Goal: Information Seeking & Learning: Learn about a topic

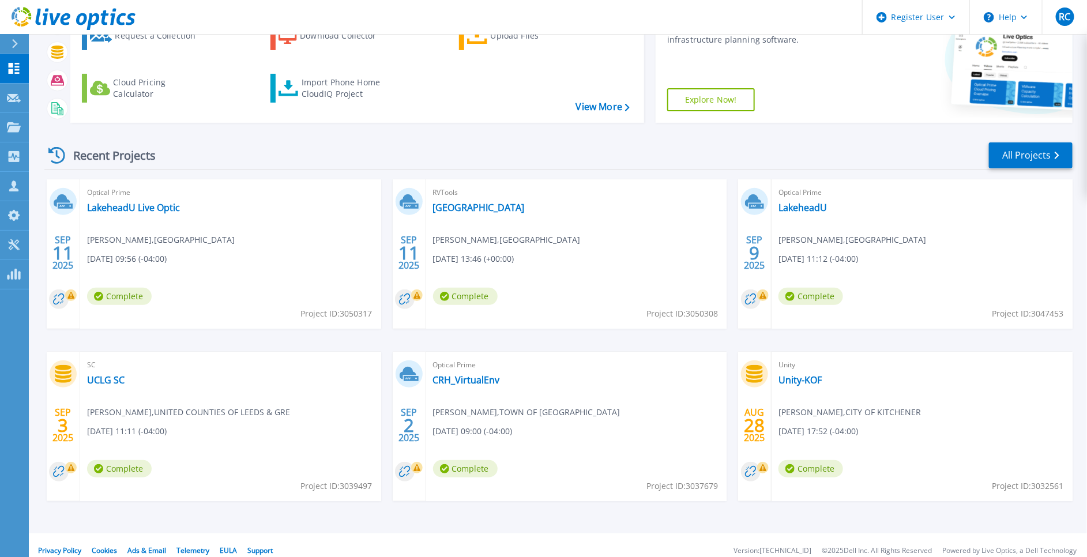
scroll to position [130, 0]
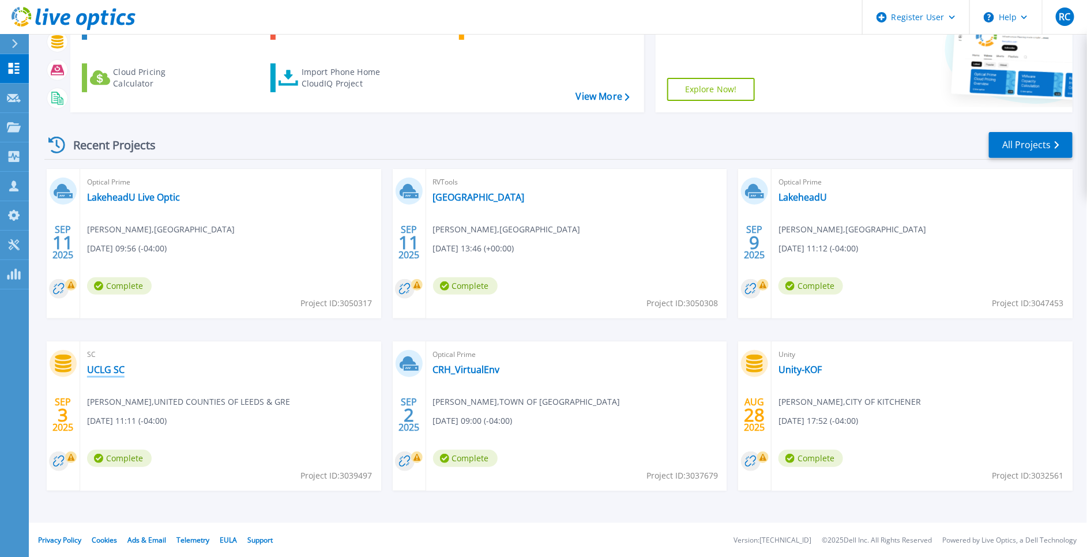
click at [100, 368] on link "UCLG SC" at bounding box center [105, 370] width 37 height 12
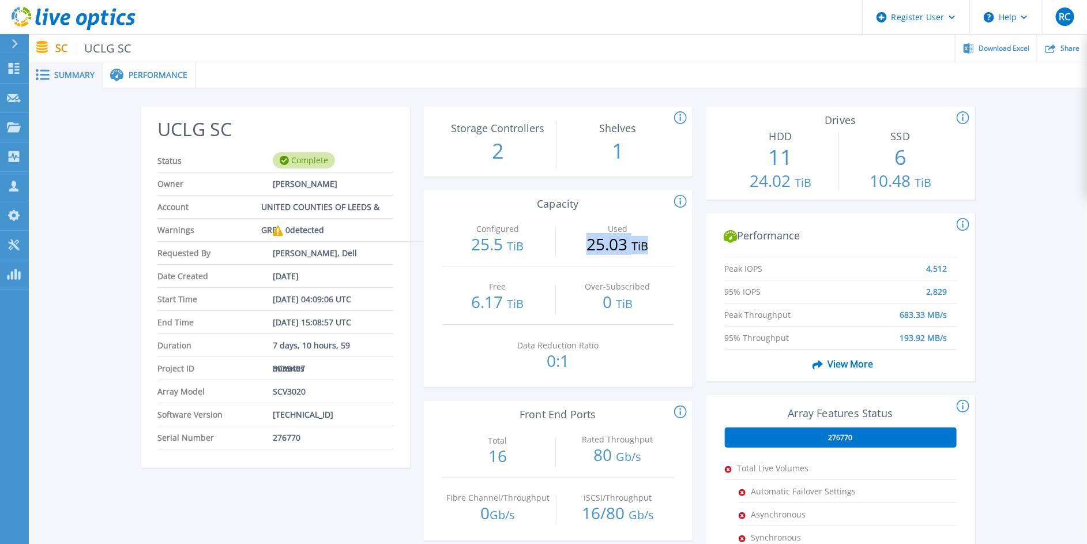
drag, startPoint x: 579, startPoint y: 247, endPoint x: 658, endPoint y: 248, distance: 78.4
click at [658, 248] on p "25.03 TiB" at bounding box center [617, 245] width 111 height 18
drag, startPoint x: 658, startPoint y: 248, endPoint x: 624, endPoint y: 206, distance: 54.2
click at [624, 206] on div "Configured: The total of volumes configured and presented to the servers. Used:…" at bounding box center [553, 202] width 269 height 14
drag, startPoint x: 586, startPoint y: 247, endPoint x: 654, endPoint y: 254, distance: 67.8
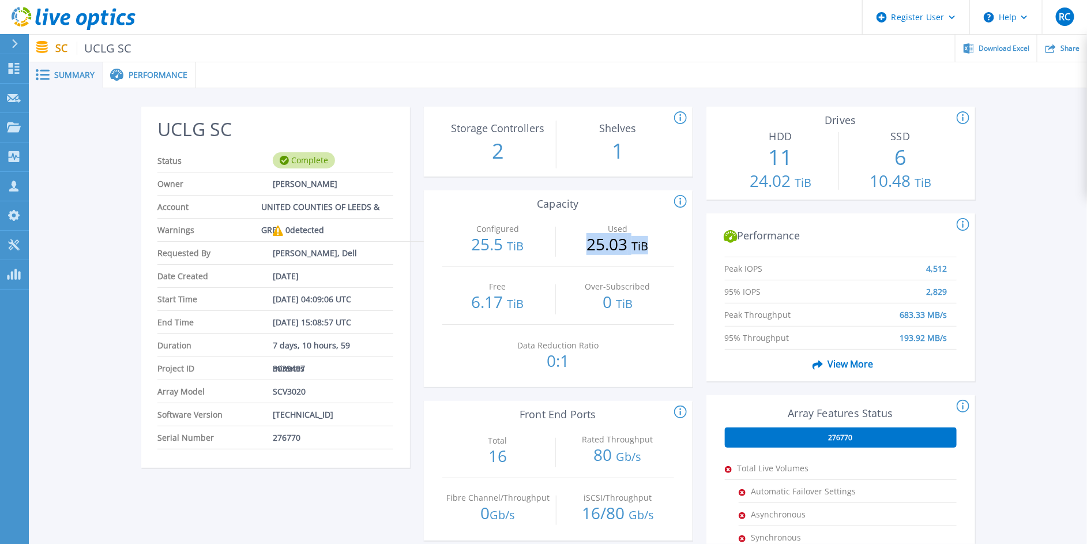
click at [654, 254] on div "Used 25.03 TiB" at bounding box center [617, 237] width 111 height 57
drag, startPoint x: 468, startPoint y: 303, endPoint x: 532, endPoint y: 312, distance: 64.7
click at [532, 312] on div "Free 6.17 TiB" at bounding box center [497, 295] width 111 height 57
click at [649, 153] on p "1" at bounding box center [617, 151] width 111 height 30
drag, startPoint x: 588, startPoint y: 243, endPoint x: 635, endPoint y: 249, distance: 47.6
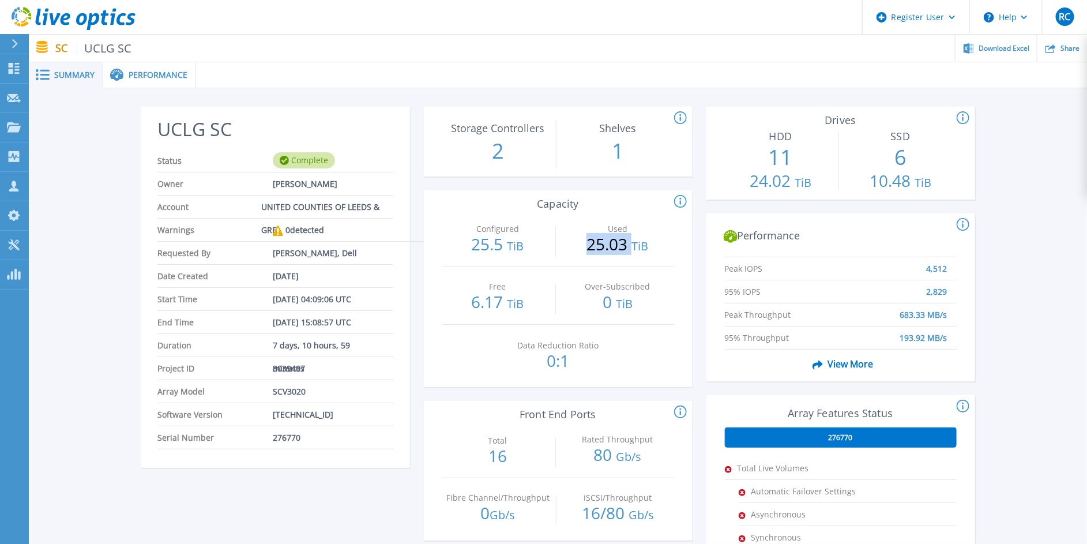
click at [635, 249] on p "25.03 TiB" at bounding box center [617, 245] width 111 height 18
drag, startPoint x: 635, startPoint y: 249, endPoint x: 616, endPoint y: 214, distance: 40.0
click at [616, 214] on div "Used 25.03 TiB" at bounding box center [617, 237] width 111 height 57
drag, startPoint x: 616, startPoint y: 214, endPoint x: 608, endPoint y: 195, distance: 20.1
click at [608, 195] on div "Configured: The total of volumes configured and presented to the servers. Used:…" at bounding box center [553, 202] width 269 height 14
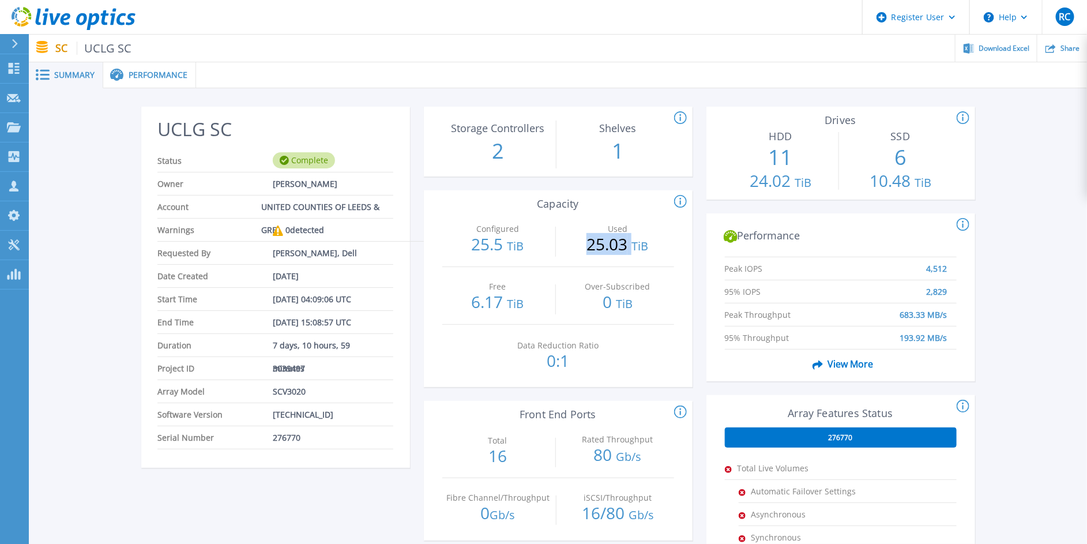
drag, startPoint x: 588, startPoint y: 244, endPoint x: 630, endPoint y: 247, distance: 42.8
click at [630, 247] on p "25.03 TiB" at bounding box center [617, 245] width 111 height 18
click at [1062, 270] on div "UCLG SC Status Complete Owner Jerden Martin Account UNITED COUNTIES OF LEEDS & …" at bounding box center [558, 431] width 1058 height 687
drag, startPoint x: 575, startPoint y: 234, endPoint x: 669, endPoint y: 244, distance: 94.5
click at [669, 244] on div "Used 25.03 TiB" at bounding box center [617, 237] width 111 height 57
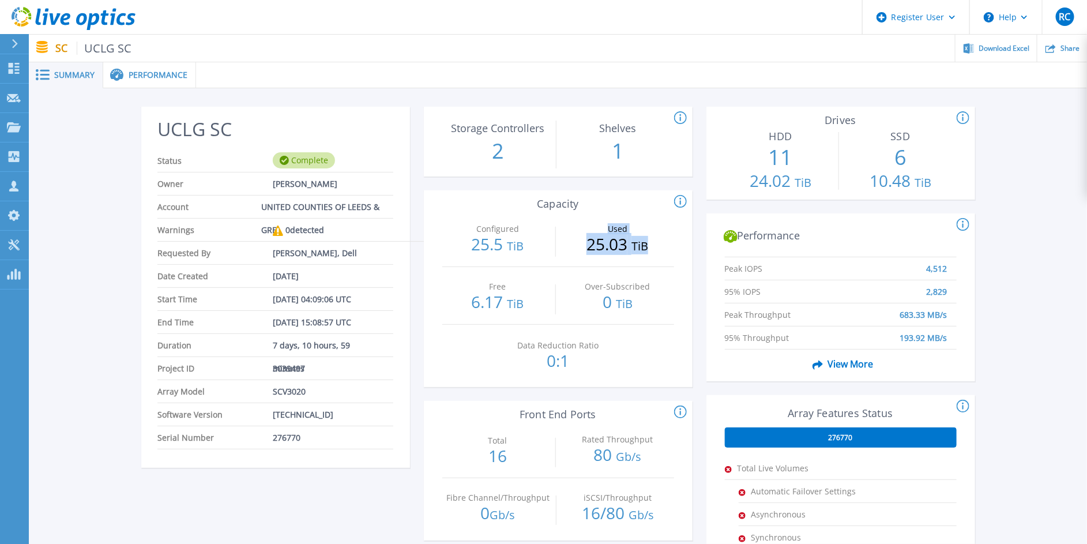
drag, startPoint x: 669, startPoint y: 244, endPoint x: 652, endPoint y: 217, distance: 31.4
click at [652, 217] on div "Used 25.03 TiB" at bounding box center [617, 237] width 111 height 57
click at [1044, 157] on div "UCLG SC Status Complete Owner Jerden Martin Account UNITED COUNTIES OF LEEDS & …" at bounding box center [558, 431] width 1058 height 687
click at [844, 356] on link "View More" at bounding box center [840, 360] width 65 height 22
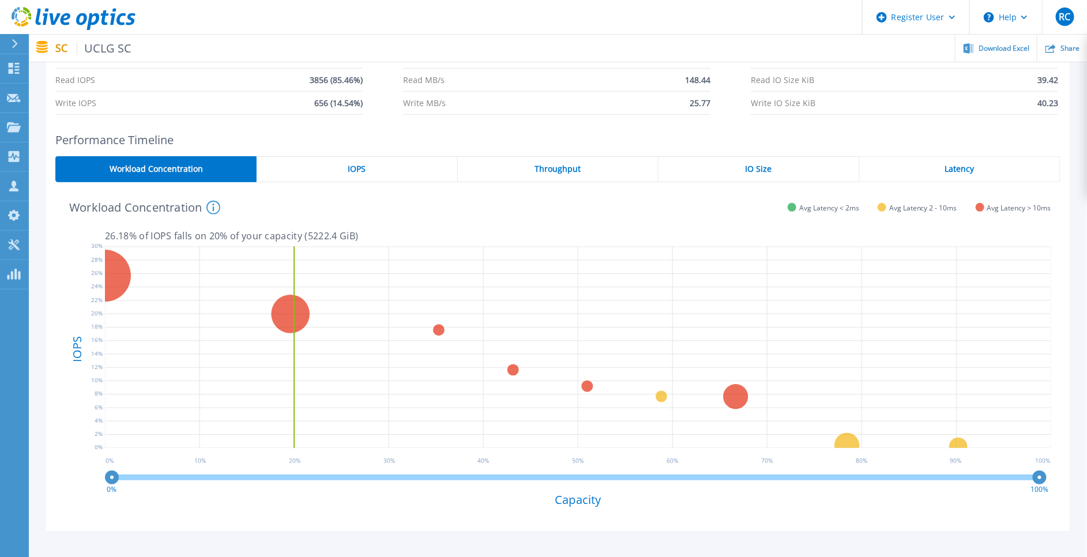
scroll to position [135, 0]
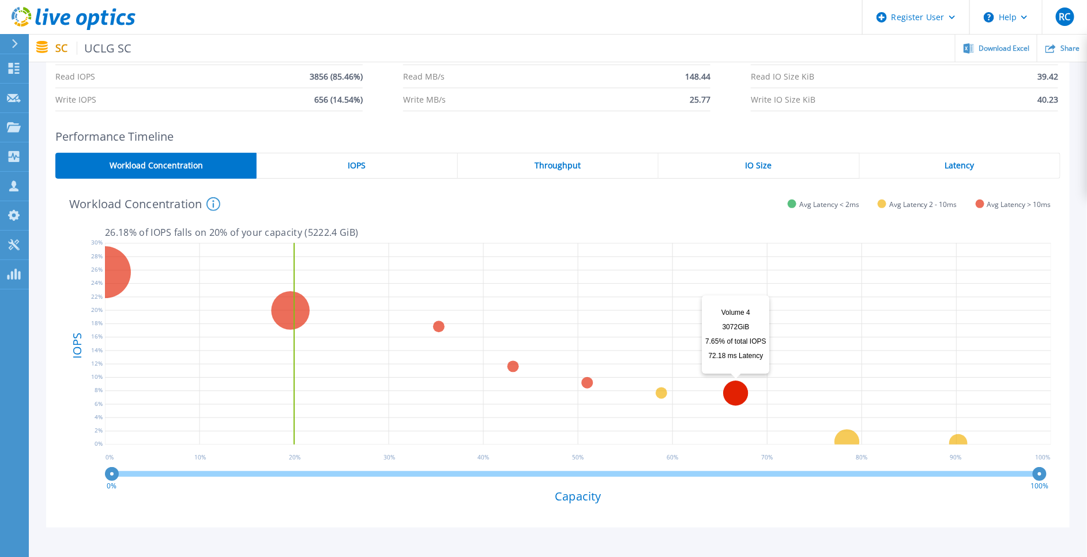
drag, startPoint x: 842, startPoint y: 436, endPoint x: 732, endPoint y: 393, distance: 118.6
click at [732, 393] on g at bounding box center [565, 346] width 972 height 217
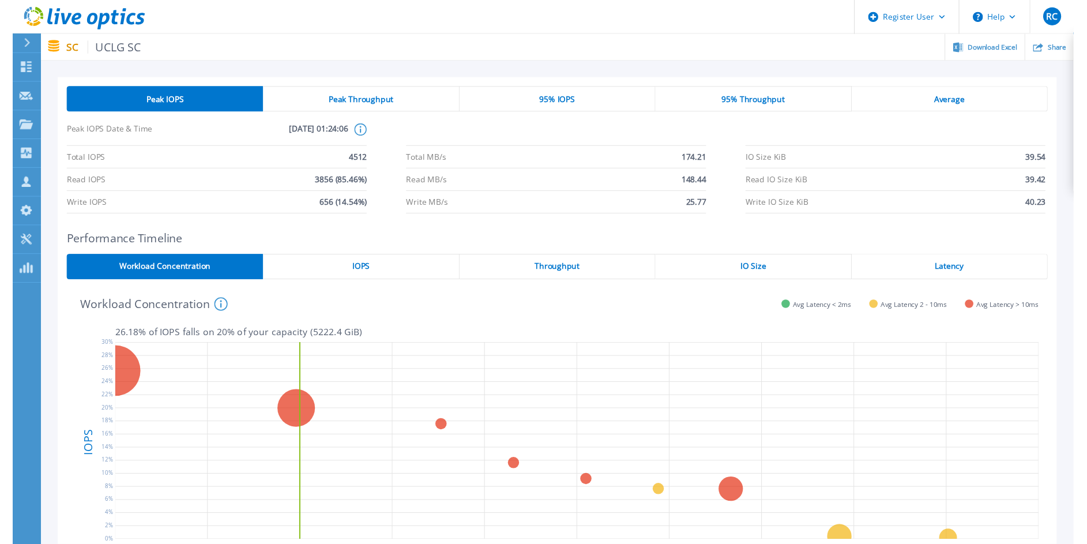
scroll to position [0, 0]
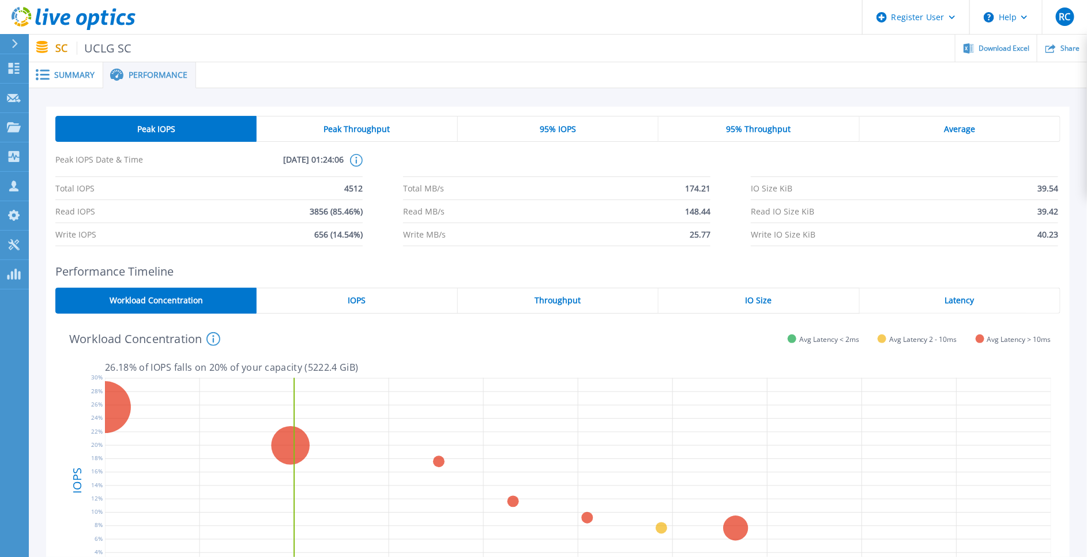
click at [348, 130] on span "Peak Throughput" at bounding box center [356, 129] width 66 height 9
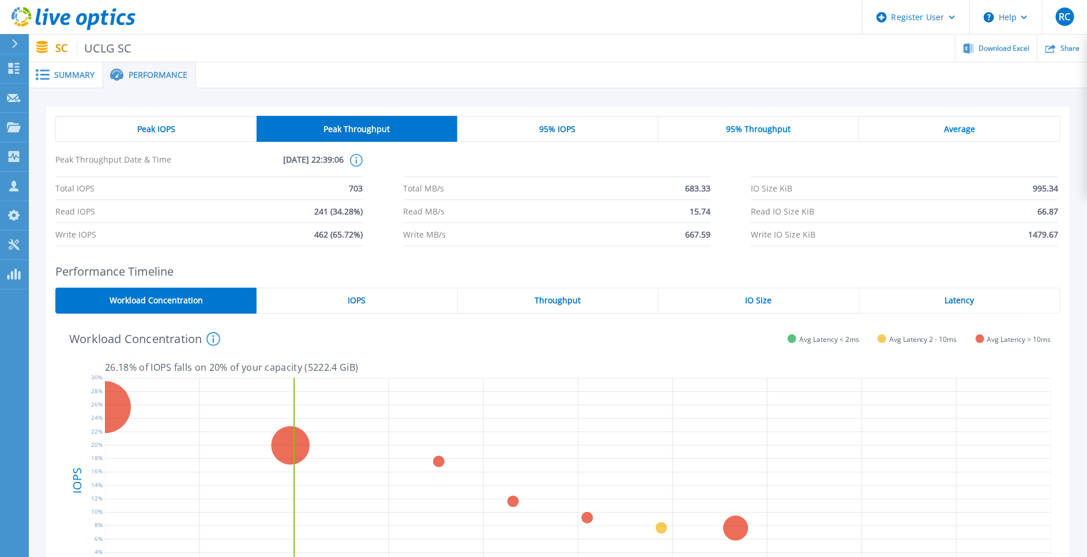
click at [556, 131] on span "95% IOPS" at bounding box center [557, 129] width 36 height 9
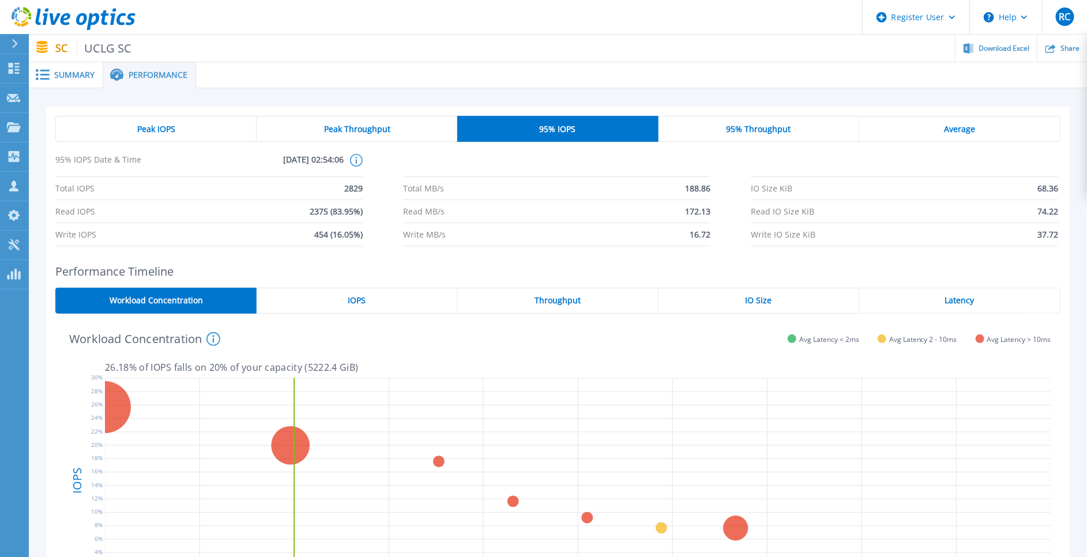
click at [759, 133] on span "95% Throughput" at bounding box center [758, 129] width 65 height 9
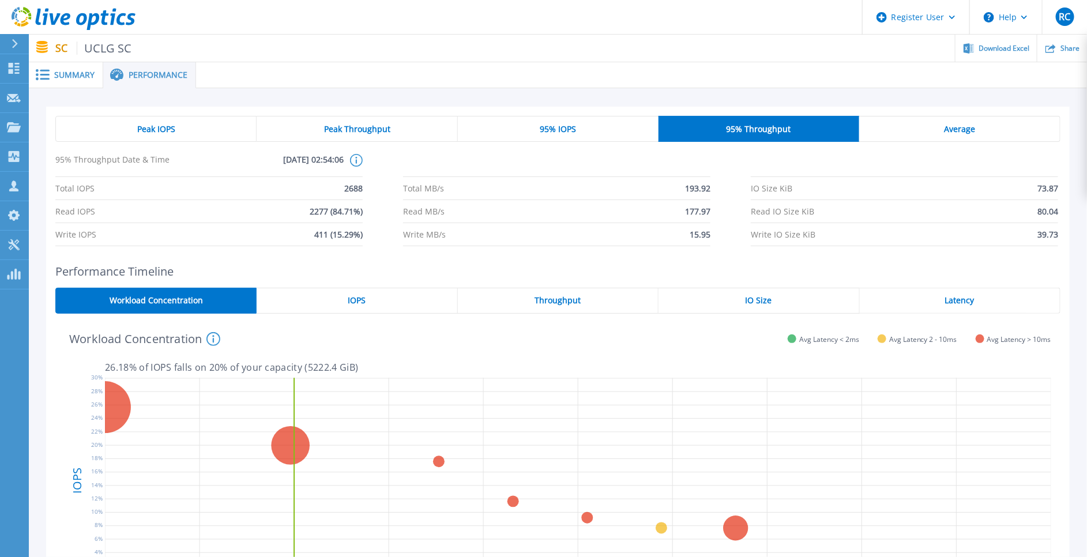
click at [934, 141] on div "Average" at bounding box center [959, 129] width 201 height 26
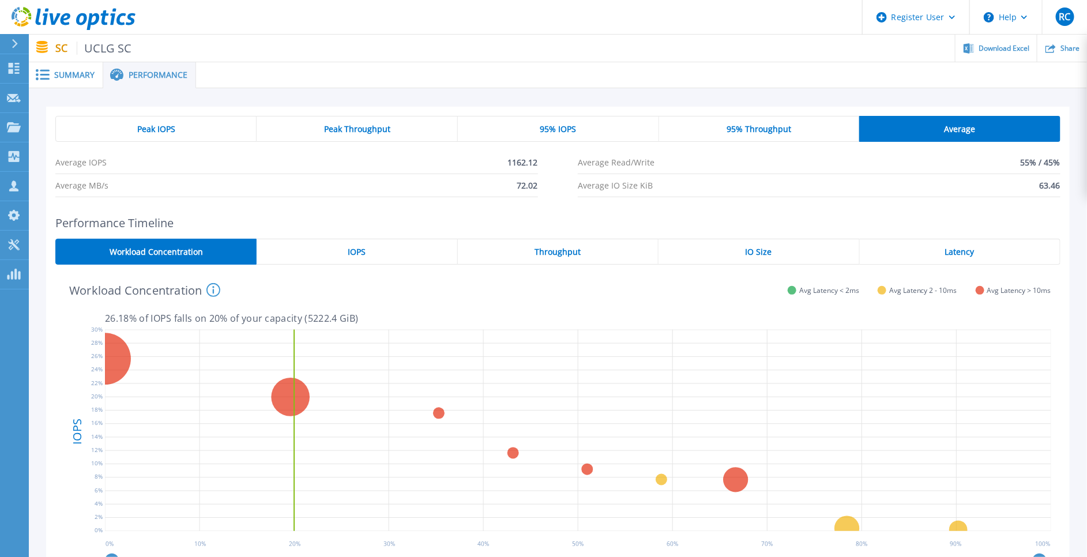
click at [69, 73] on span "Summary" at bounding box center [74, 75] width 40 height 8
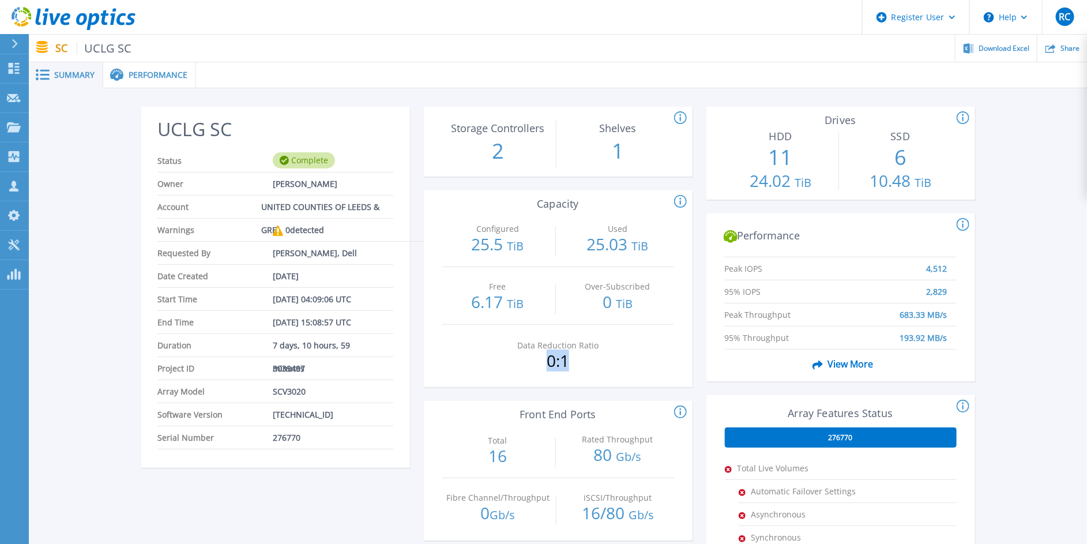
drag, startPoint x: 543, startPoint y: 367, endPoint x: 571, endPoint y: 370, distance: 27.9
click at [571, 370] on div "Data Reduction Ratio 0:1" at bounding box center [557, 354] width 111 height 58
drag, startPoint x: 571, startPoint y: 370, endPoint x: 547, endPoint y: 366, distance: 24.0
click at [547, 366] on p "0:1" at bounding box center [557, 360] width 111 height 16
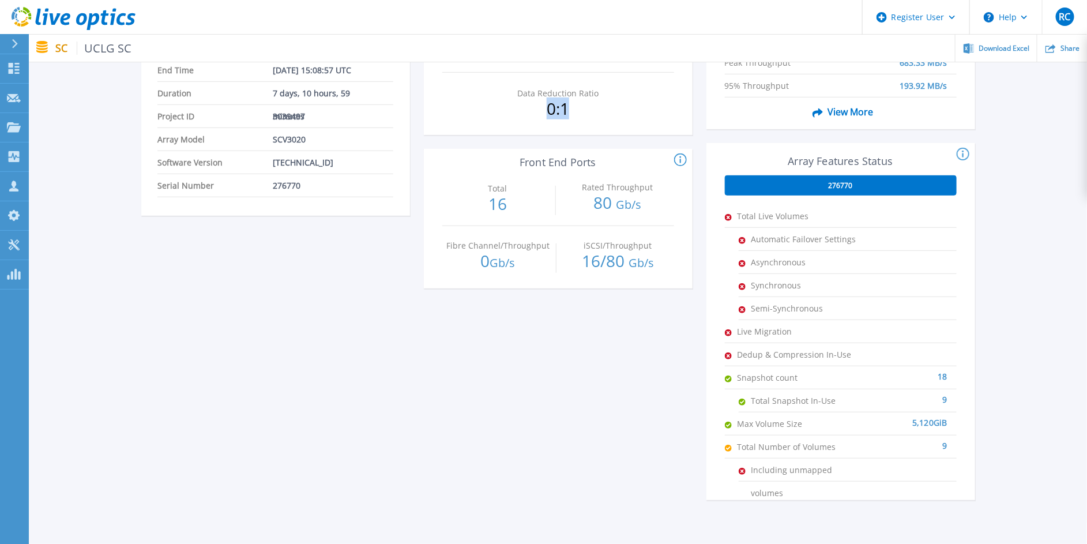
scroll to position [253, 0]
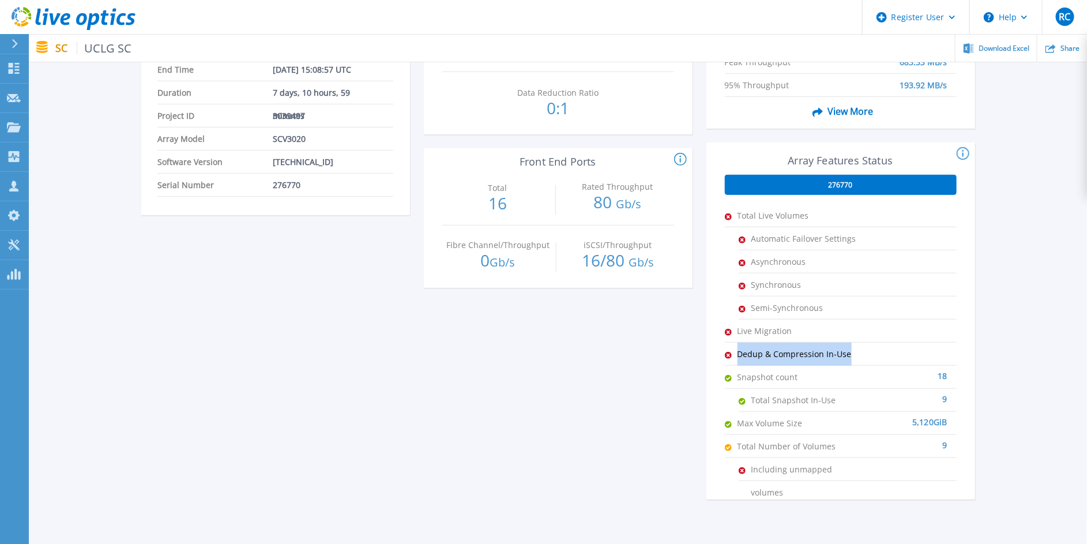
drag, startPoint x: 739, startPoint y: 355, endPoint x: 859, endPoint y: 358, distance: 120.5
click at [859, 358] on li "Dedup & Compression In-Use" at bounding box center [841, 353] width 232 height 23
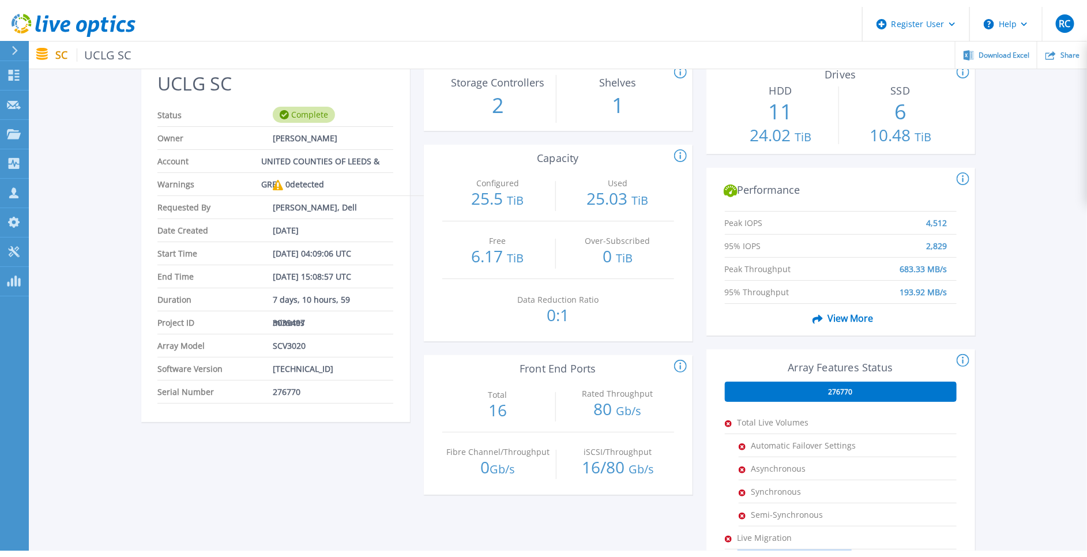
scroll to position [0, 0]
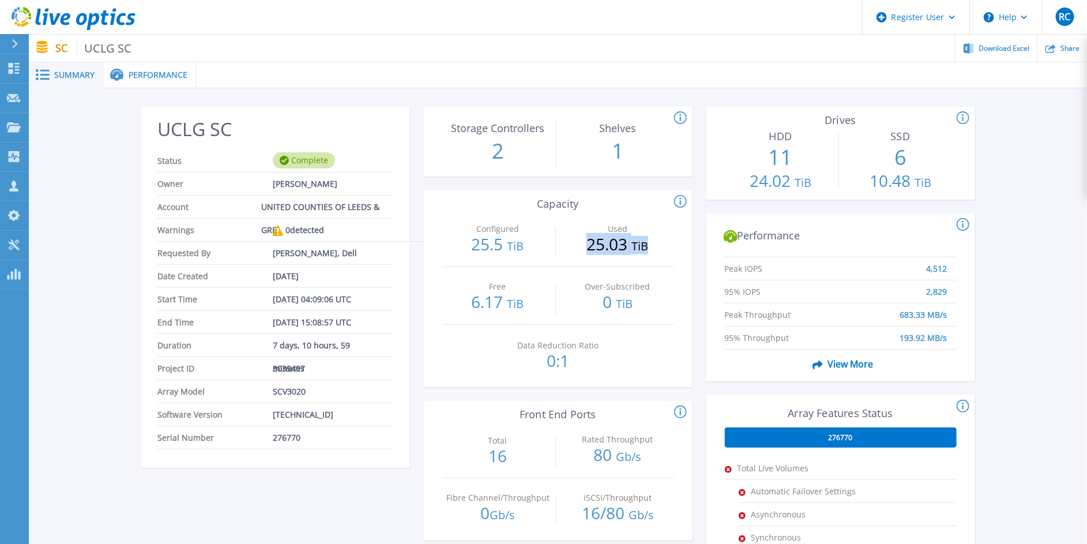
drag, startPoint x: 586, startPoint y: 244, endPoint x: 661, endPoint y: 248, distance: 74.5
click at [661, 248] on p "25.03 TiB" at bounding box center [617, 245] width 111 height 18
drag, startPoint x: 661, startPoint y: 248, endPoint x: 613, endPoint y: 248, distance: 47.9
click at [613, 248] on p "25.03 TiB" at bounding box center [617, 245] width 111 height 18
click at [647, 242] on span "TiB" at bounding box center [639, 246] width 17 height 16
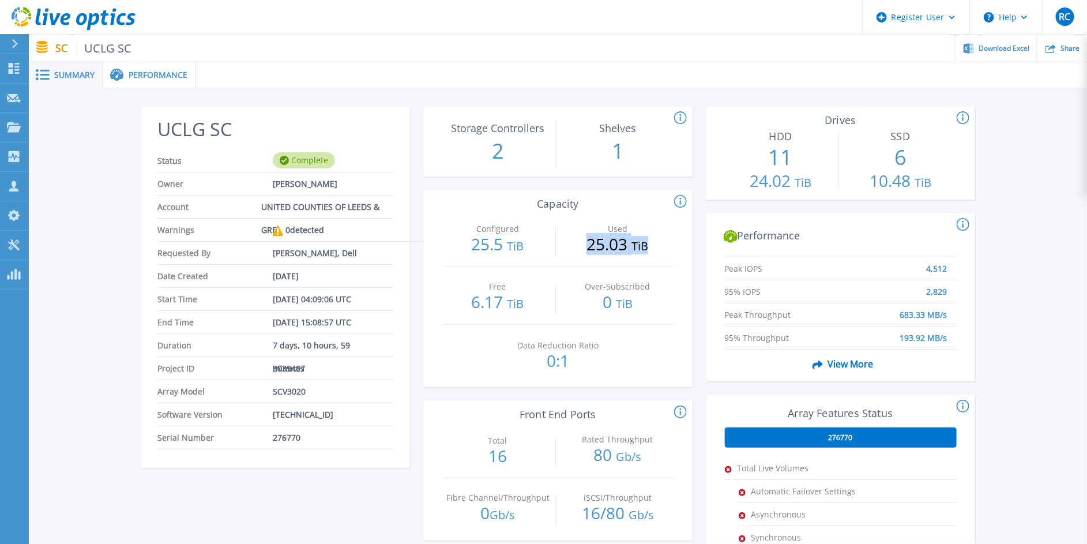
drag, startPoint x: 587, startPoint y: 247, endPoint x: 650, endPoint y: 253, distance: 63.7
click at [650, 253] on p "25.03 TiB" at bounding box center [617, 245] width 111 height 18
drag, startPoint x: 650, startPoint y: 253, endPoint x: 608, endPoint y: 253, distance: 42.1
click at [608, 253] on p "25.03 TiB" at bounding box center [617, 245] width 111 height 18
click at [623, 251] on p "25.03 TiB" at bounding box center [617, 245] width 111 height 18
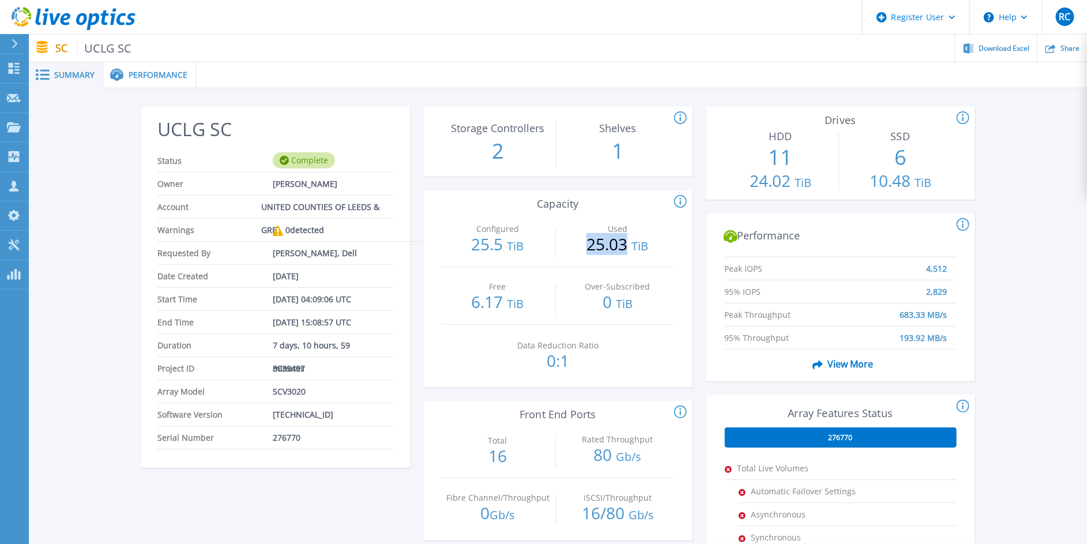
drag, startPoint x: 586, startPoint y: 249, endPoint x: 627, endPoint y: 250, distance: 40.9
click at [627, 250] on p "25.03 TiB" at bounding box center [617, 245] width 111 height 18
click at [553, 302] on div at bounding box center [554, 298] width 3 height 29
click at [73, 71] on span "Summary" at bounding box center [74, 75] width 40 height 8
click at [163, 77] on span "Performance" at bounding box center [158, 75] width 59 height 8
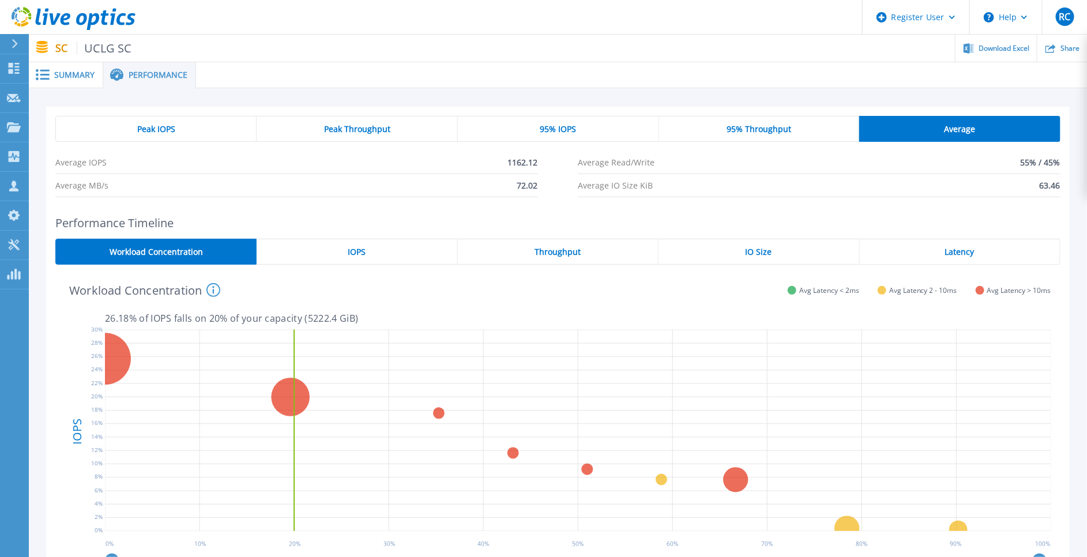
click at [568, 128] on span "95% IOPS" at bounding box center [558, 129] width 36 height 9
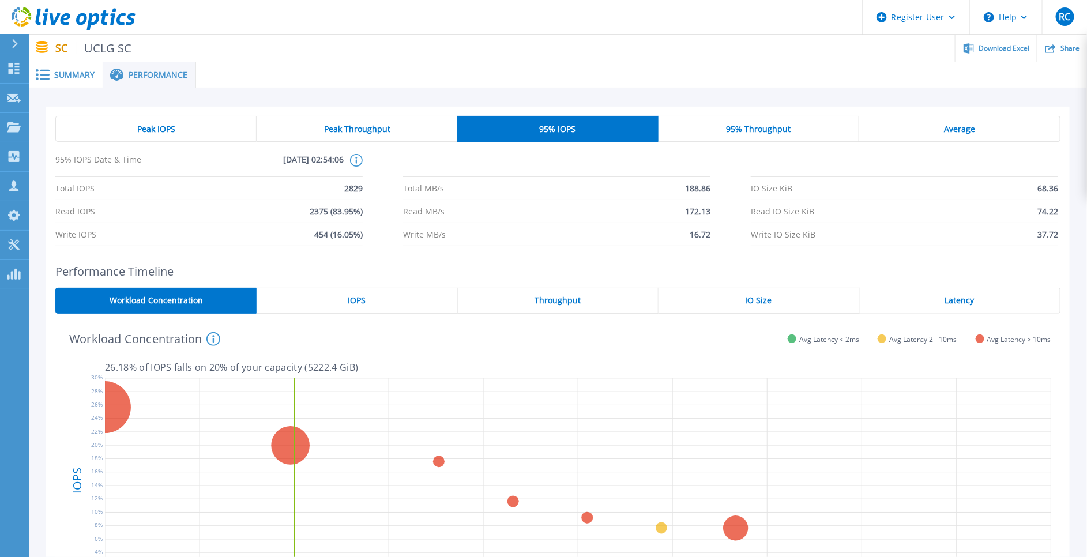
click at [79, 79] on span "Summary" at bounding box center [74, 75] width 40 height 8
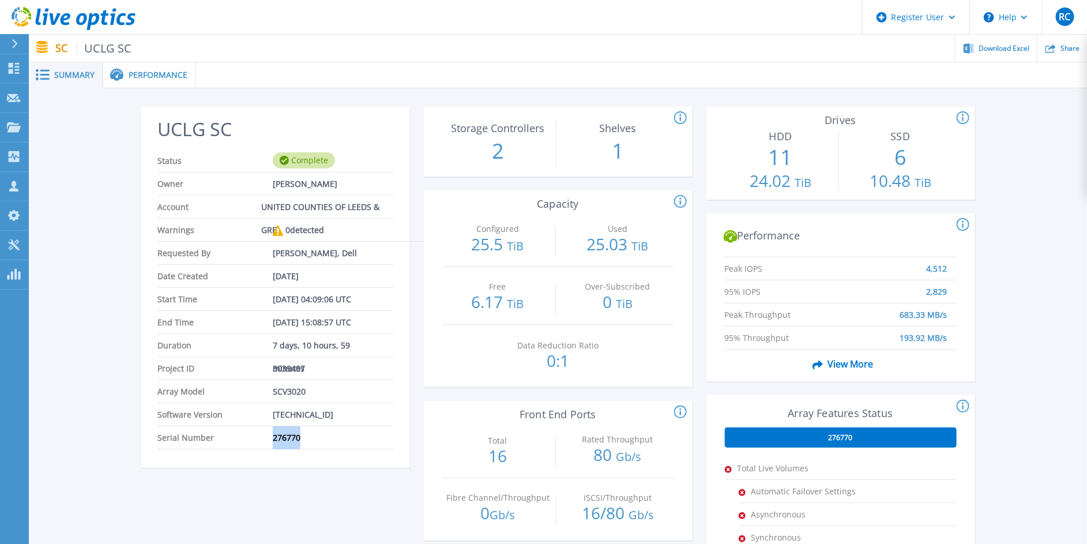
drag, startPoint x: 270, startPoint y: 438, endPoint x: 310, endPoint y: 442, distance: 39.4
click at [310, 442] on li "Serial Number 276770" at bounding box center [274, 437] width 235 height 23
click at [349, 438] on li "Serial Number 276770" at bounding box center [274, 437] width 235 height 23
click at [149, 74] on span "Performance" at bounding box center [158, 75] width 59 height 8
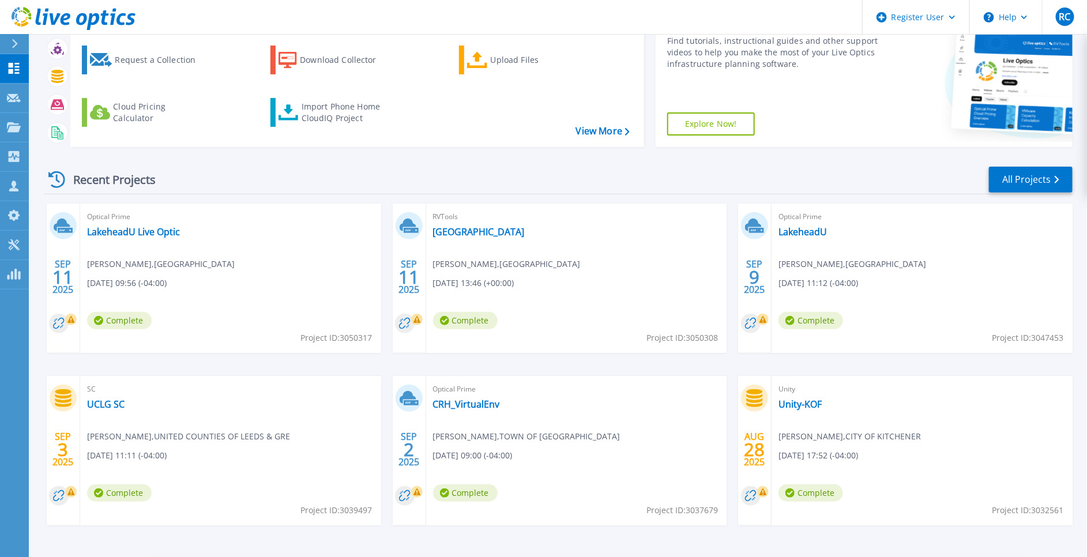
scroll to position [97, 0]
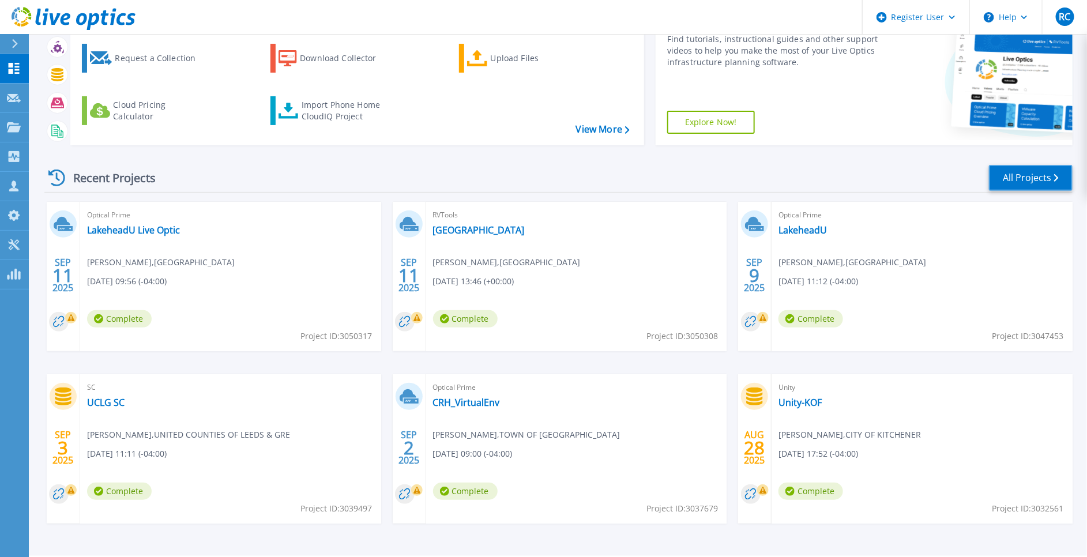
click at [1031, 179] on link "All Projects" at bounding box center [1031, 178] width 84 height 26
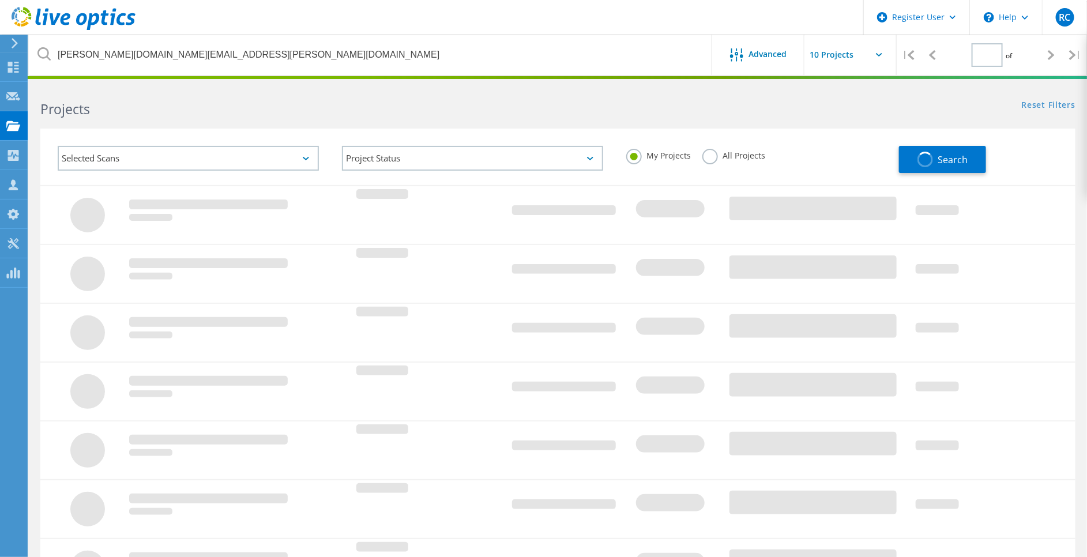
type input "1"
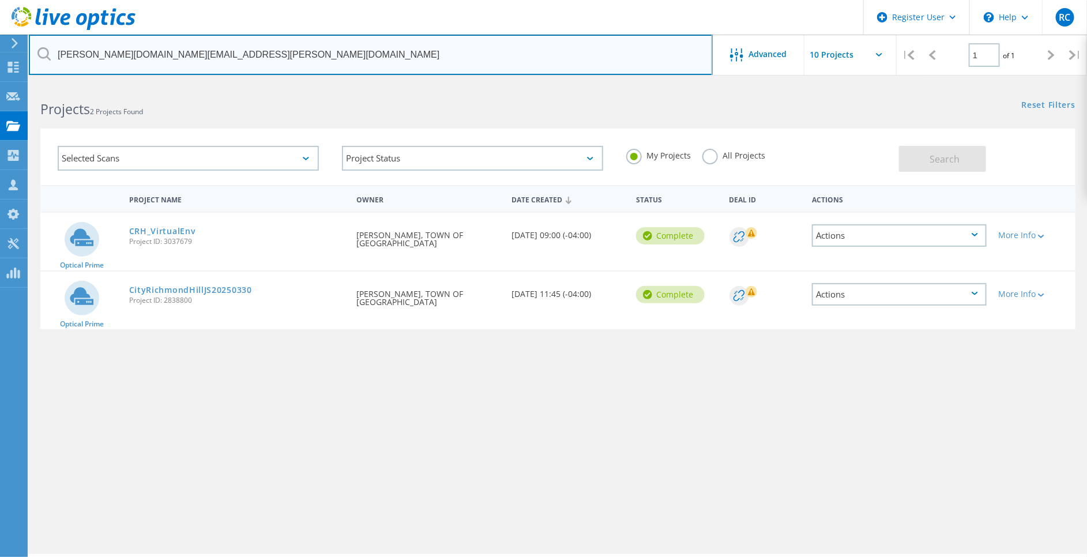
drag, startPoint x: 225, startPoint y: 59, endPoint x: 1, endPoint y: 48, distance: 225.1
click at [1, 84] on div "Register User \n Help Explore Helpful Articles Contact Support RC Dell User Raz…" at bounding box center [543, 336] width 1087 height 505
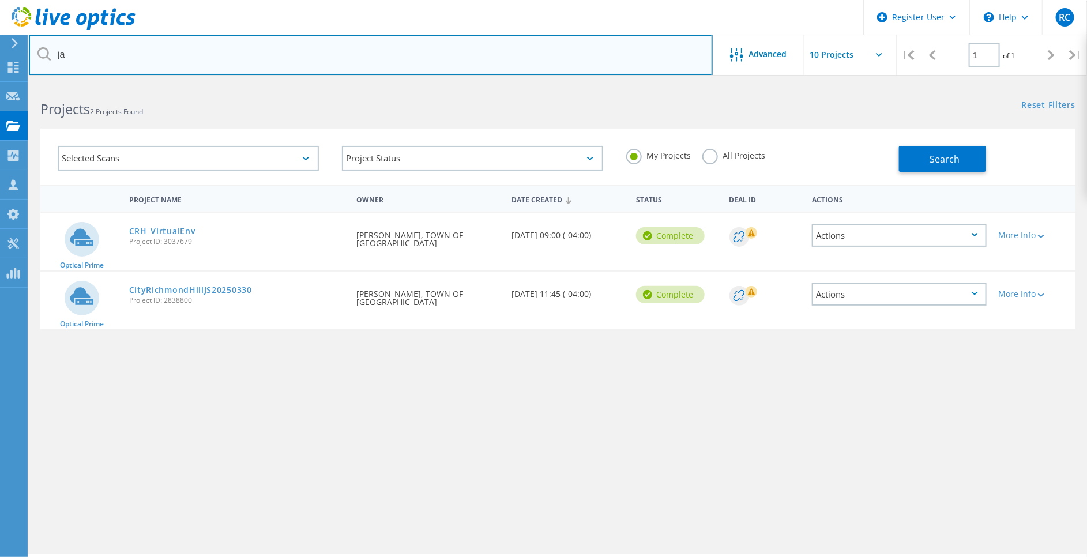
type input "j"
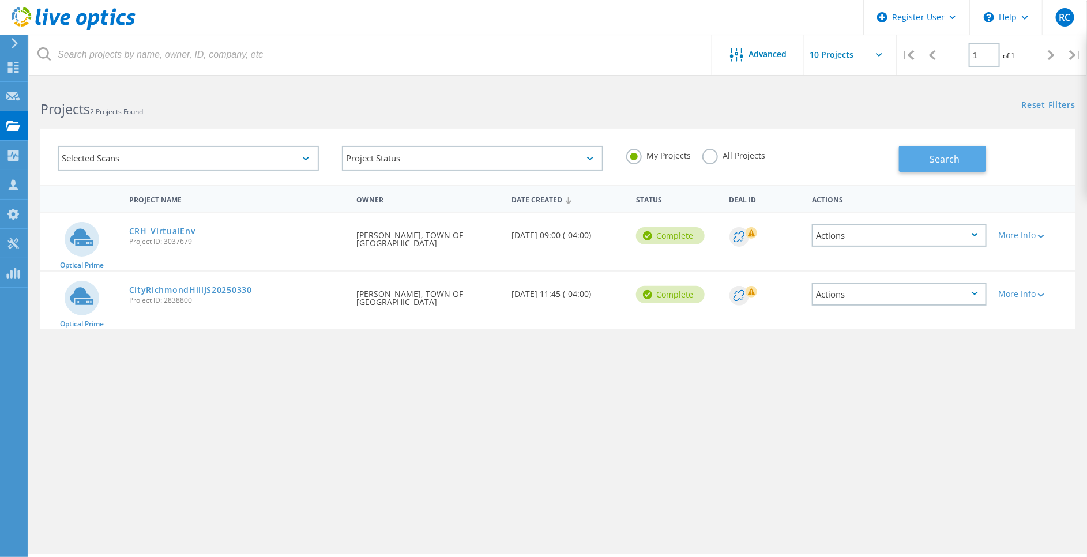
click at [940, 163] on span "Search" at bounding box center [945, 159] width 30 height 13
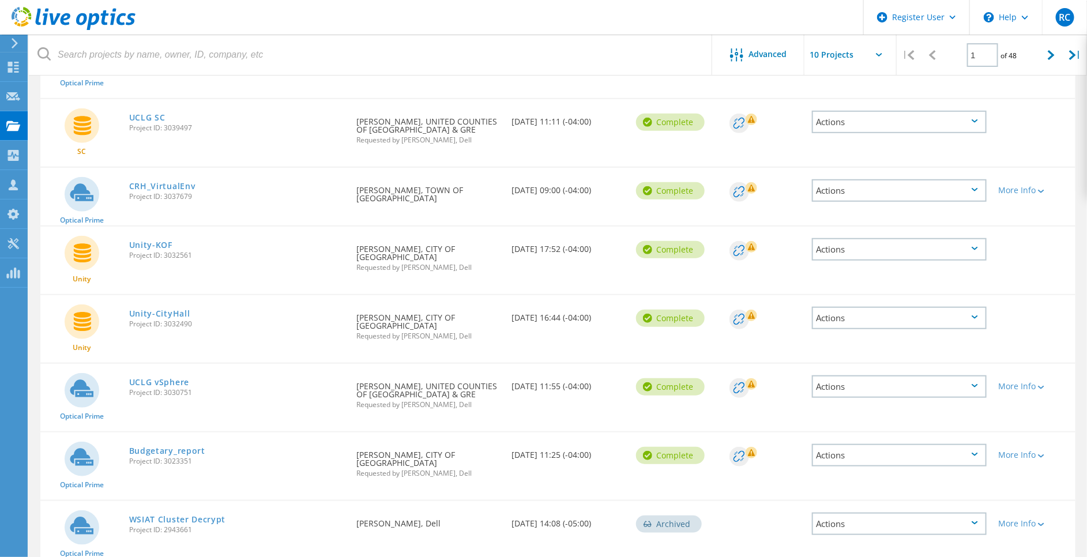
scroll to position [306, 0]
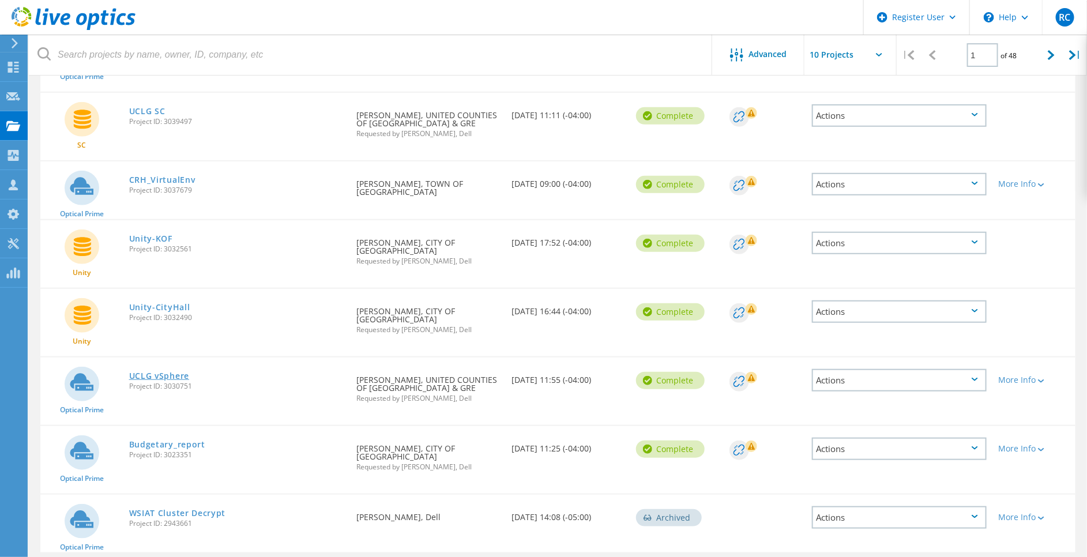
click at [180, 372] on link "UCLG vSphere" at bounding box center [159, 376] width 60 height 8
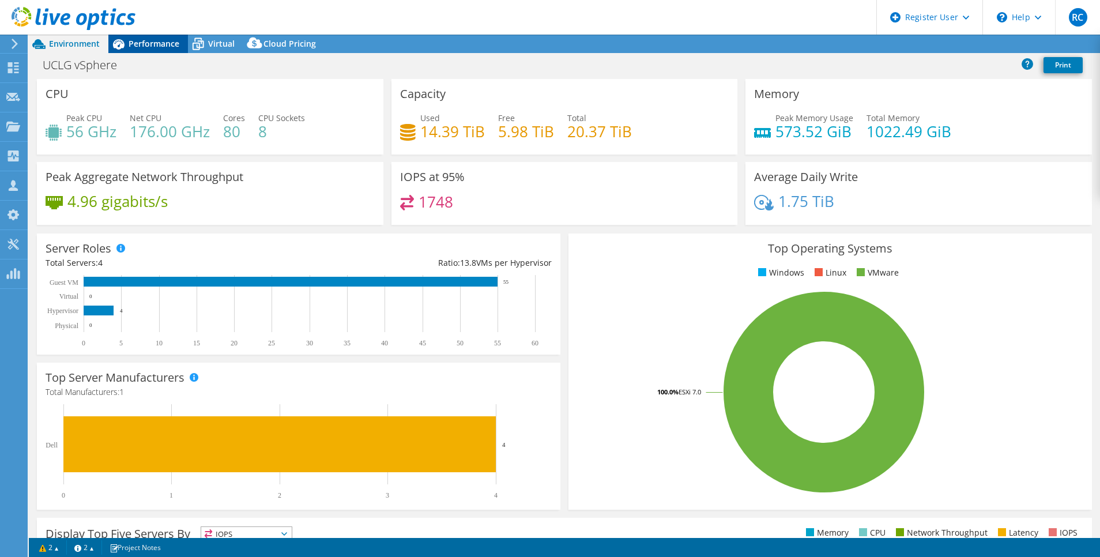
select select "[GEOGRAPHIC_DATA]"
select select "CAD"
click at [150, 46] on span "Performance" at bounding box center [154, 43] width 51 height 11
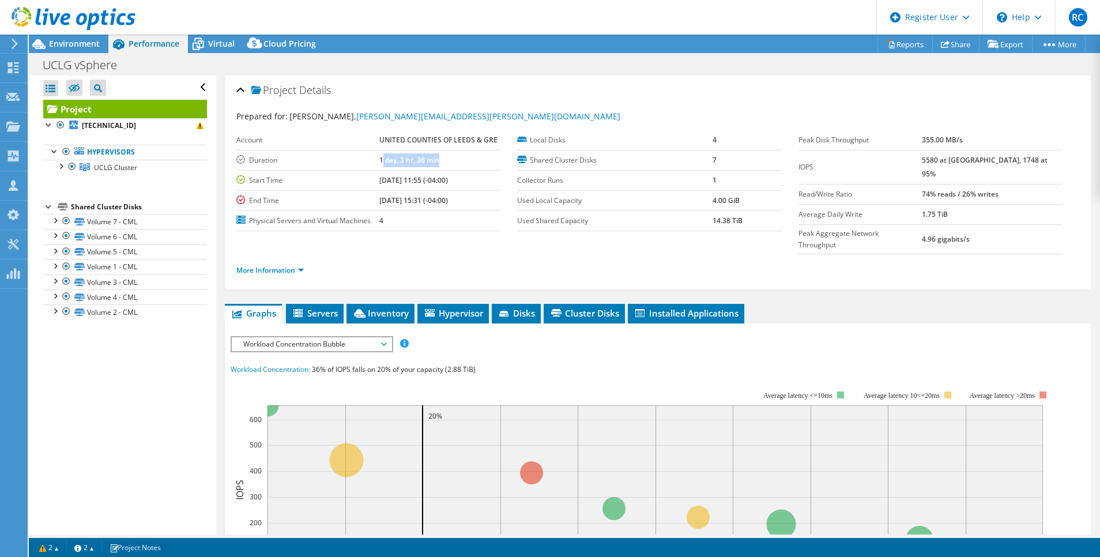
drag, startPoint x: 379, startPoint y: 161, endPoint x: 460, endPoint y: 169, distance: 80.5
click at [460, 169] on td "1 day, 3 hr, 36 min" at bounding box center [439, 160] width 120 height 20
click at [322, 307] on span "Servers" at bounding box center [315, 313] width 46 height 12
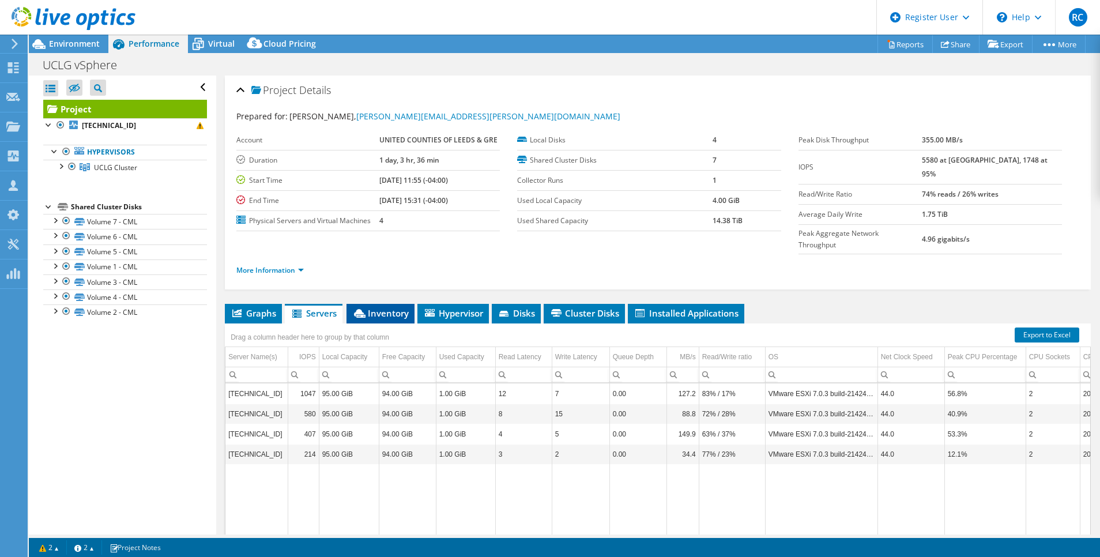
click at [386, 307] on span "Inventory" at bounding box center [380, 313] width 57 height 12
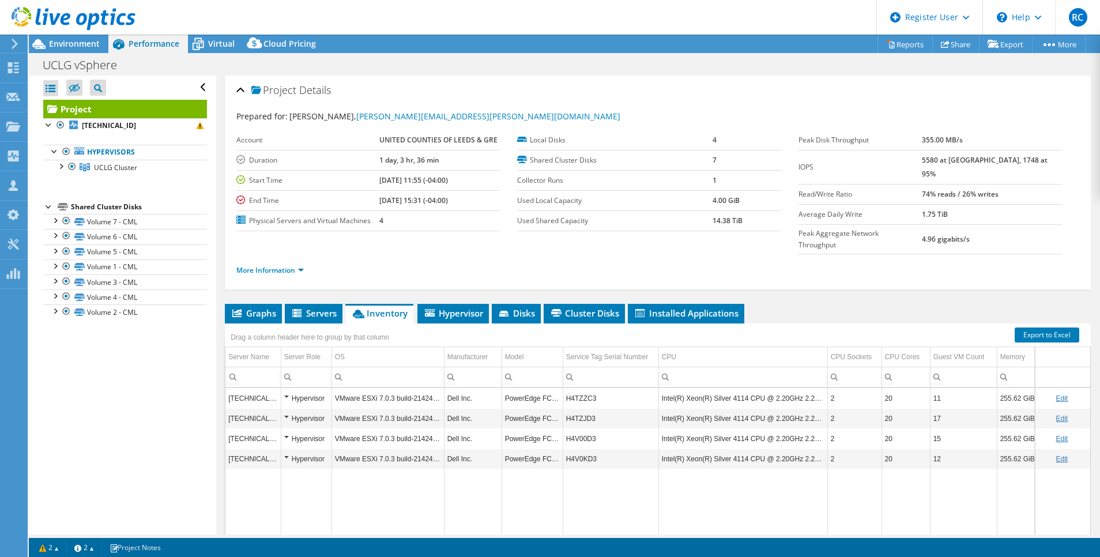
click at [71, 38] on div at bounding box center [67, 19] width 135 height 39
click at [73, 46] on span "Environment" at bounding box center [74, 43] width 51 height 11
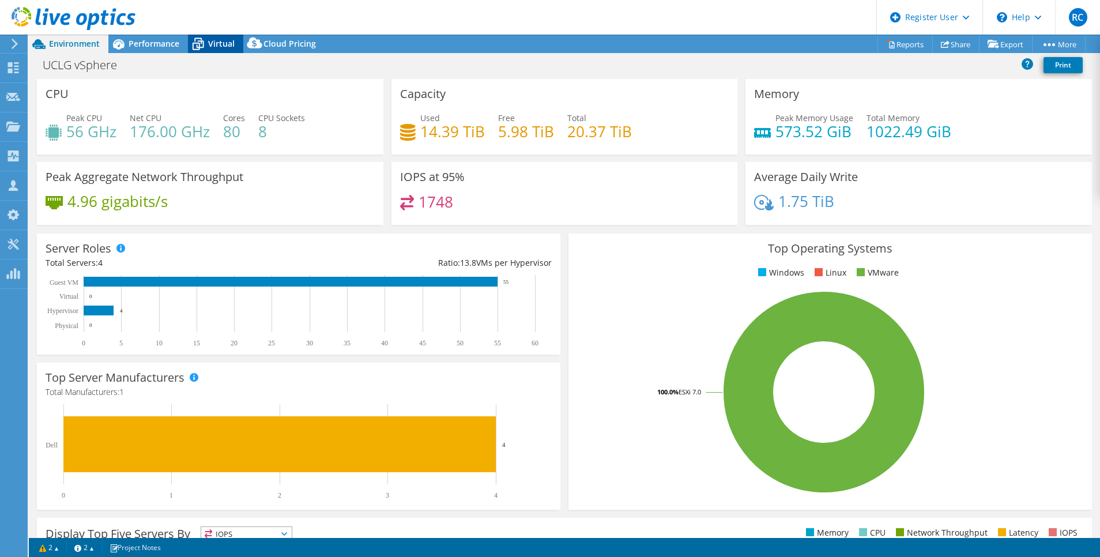
click at [214, 43] on span "Virtual" at bounding box center [221, 43] width 27 height 11
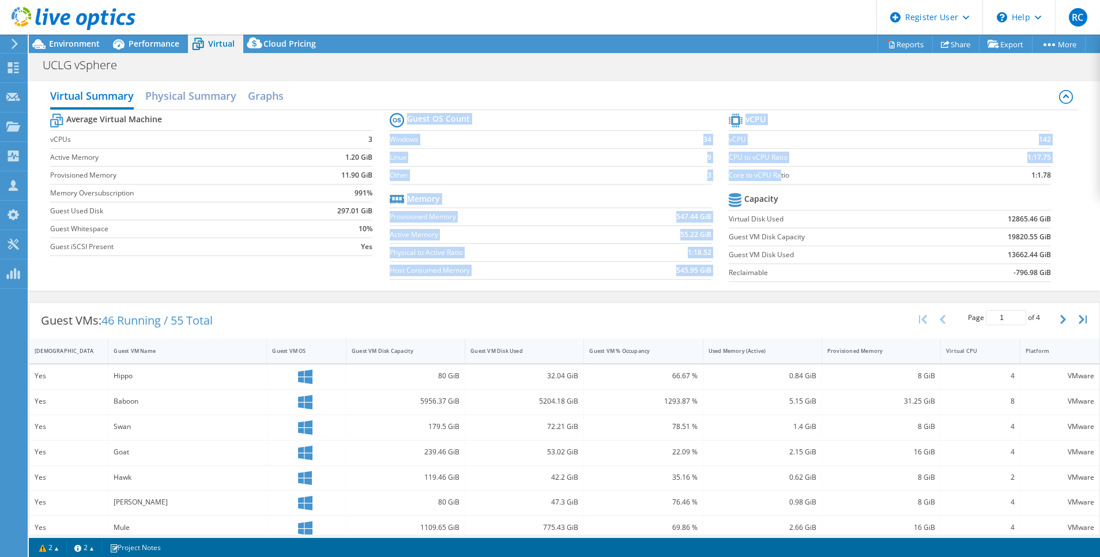
drag, startPoint x: 720, startPoint y: 174, endPoint x: 772, endPoint y: 174, distance: 52.5
click at [772, 174] on div "Average Virtual Machine vCPUs 3 Active Memory 1.20 GiB Provisioned Memory 11.90…" at bounding box center [564, 199] width 1029 height 178
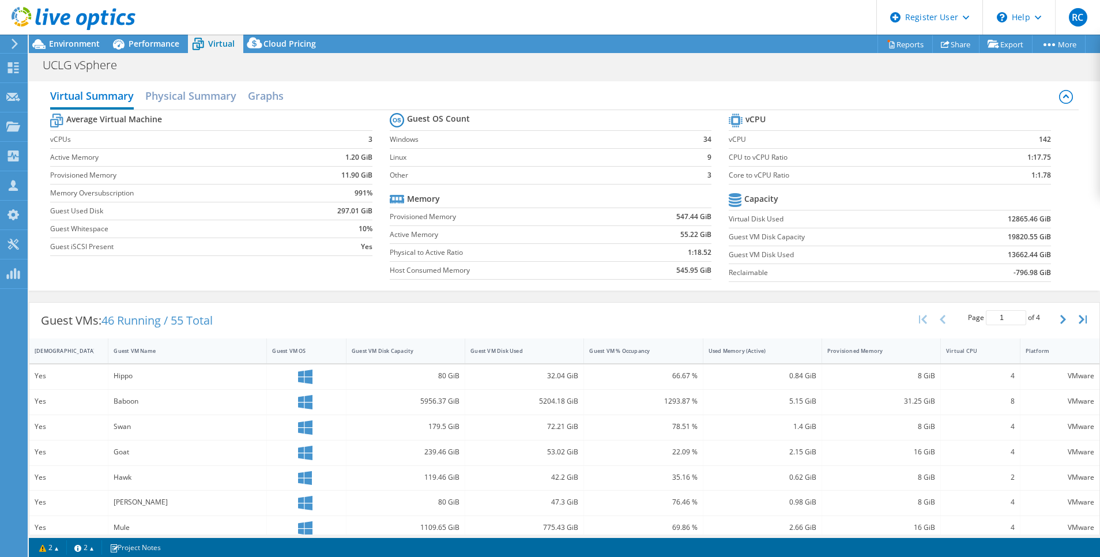
drag, startPoint x: 772, startPoint y: 174, endPoint x: 801, endPoint y: 175, distance: 28.9
click at [801, 175] on label "Core to vCPU Ratio" at bounding box center [848, 176] width 238 height 12
drag, startPoint x: 783, startPoint y: 175, endPoint x: 729, endPoint y: 176, distance: 54.2
click at [729, 176] on label "Core to vCPU Ratio" at bounding box center [848, 176] width 238 height 12
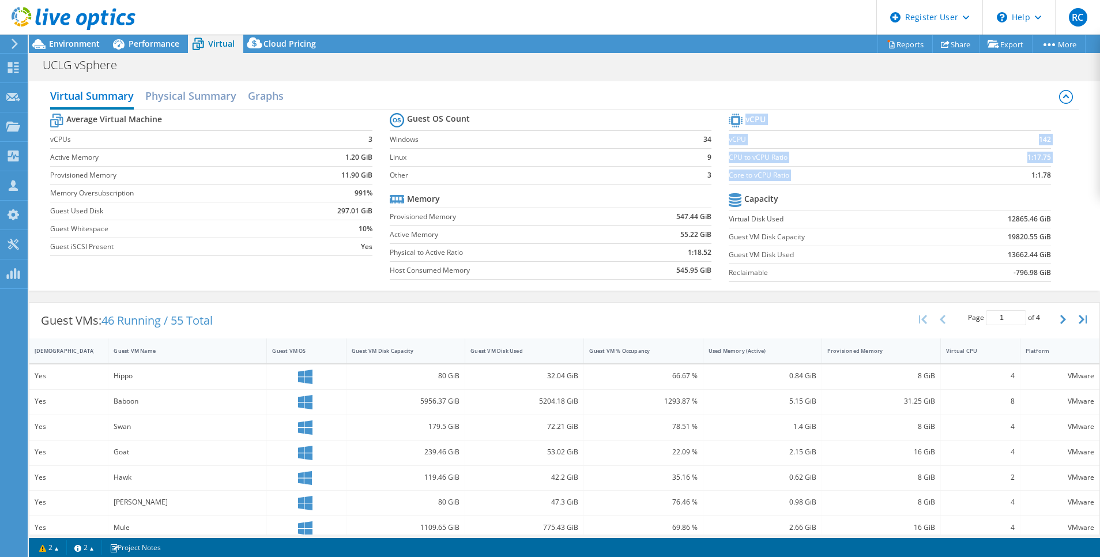
drag, startPoint x: 1017, startPoint y: 176, endPoint x: 1045, endPoint y: 176, distance: 28.3
click at [1045, 176] on section "vCPU vCPU 142 CPU to vCPU Ratio 1:17.75 Core to vCPU Ratio 1:1.78 Capacity Virt…" at bounding box center [899, 199] width 340 height 177
drag, startPoint x: 1045, startPoint y: 176, endPoint x: 1031, endPoint y: 176, distance: 14.4
click at [1031, 176] on b "1:1.78" at bounding box center [1041, 176] width 20 height 12
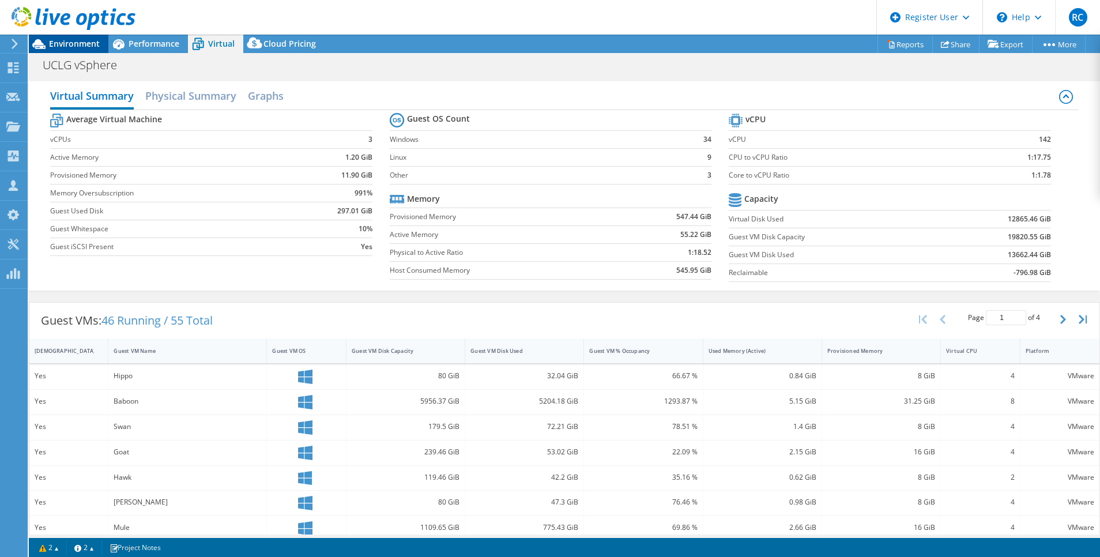
click at [72, 44] on span "Environment" at bounding box center [74, 43] width 51 height 11
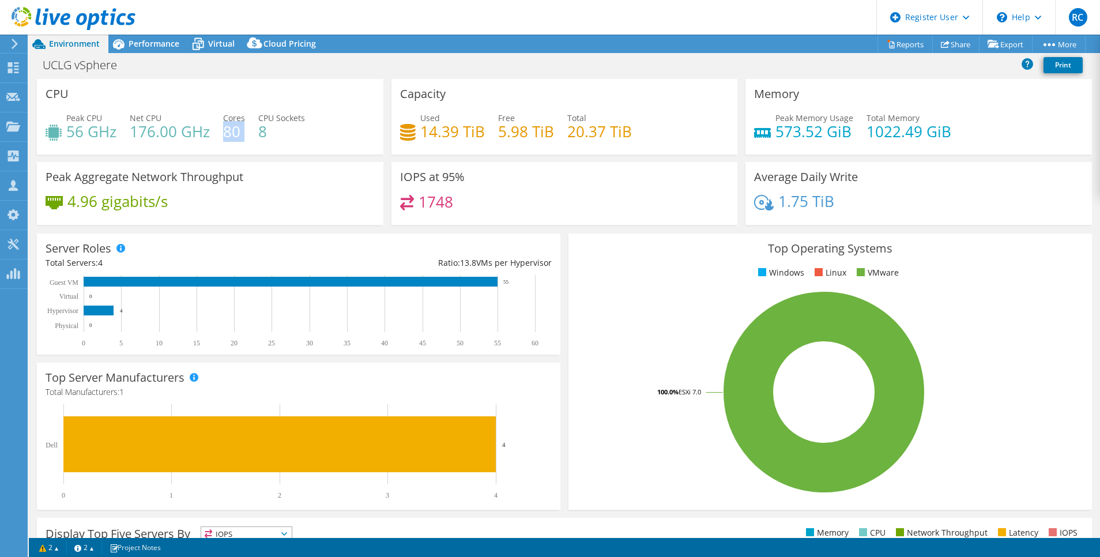
drag, startPoint x: 225, startPoint y: 134, endPoint x: 242, endPoint y: 141, distance: 18.6
click at [242, 141] on div "Peak CPU 56 GHz Net CPU 176.00 GHz Cores 80 CPU Sockets 8" at bounding box center [210, 130] width 329 height 37
click at [238, 138] on h4 "80" at bounding box center [234, 131] width 22 height 13
click at [225, 133] on h4 "80" at bounding box center [234, 131] width 22 height 13
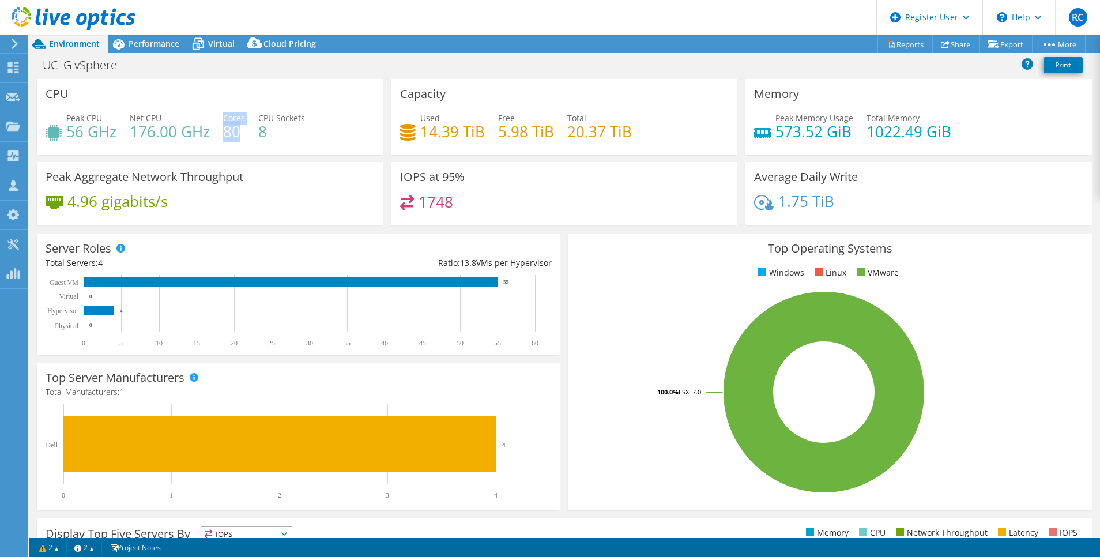
drag, startPoint x: 221, startPoint y: 131, endPoint x: 240, endPoint y: 133, distance: 19.1
click at [240, 133] on div "Peak CPU 56 GHz Net CPU 176.00 GHz Cores 80 CPU Sockets 8" at bounding box center [210, 130] width 329 height 37
click at [240, 133] on h4 "80" at bounding box center [234, 131] width 22 height 13
click at [216, 46] on span "Virtual" at bounding box center [221, 43] width 27 height 11
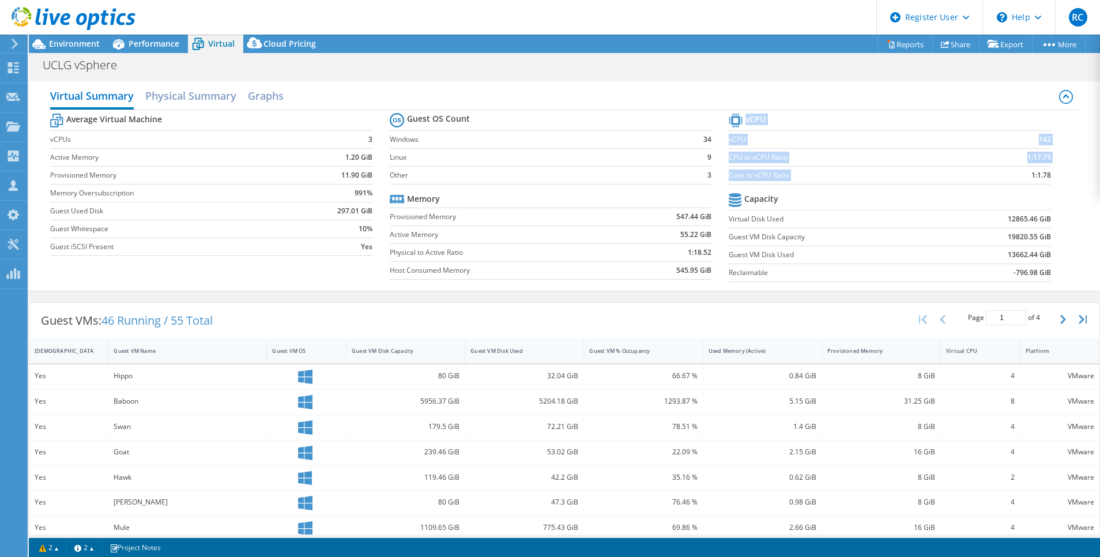
drag, startPoint x: 1018, startPoint y: 174, endPoint x: 1045, endPoint y: 174, distance: 26.5
click at [1045, 174] on section "vCPU vCPU 142 CPU to vCPU Ratio 1:17.75 Core to vCPU Ratio 1:1.78 Capacity Virt…" at bounding box center [899, 199] width 340 height 177
drag, startPoint x: 1045, startPoint y: 174, endPoint x: 979, endPoint y: 178, distance: 65.9
click at [979, 178] on td "1:1.78" at bounding box center [1008, 175] width 85 height 18
click at [74, 46] on span "Environment" at bounding box center [74, 43] width 51 height 11
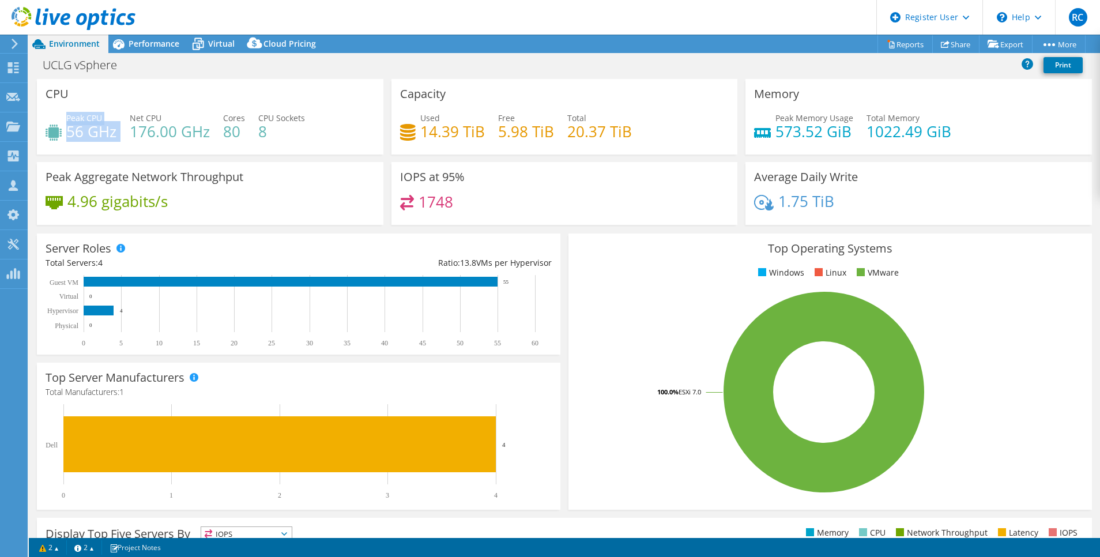
drag, startPoint x: 66, startPoint y: 128, endPoint x: 116, endPoint y: 132, distance: 50.9
click at [116, 132] on div "Peak CPU 56 GHz Net CPU 176.00 GHz Cores 80 CPU Sockets 8" at bounding box center [210, 130] width 329 height 37
drag, startPoint x: 116, startPoint y: 132, endPoint x: 108, endPoint y: 136, distance: 9.5
click at [108, 136] on h4 "56 GHz" at bounding box center [91, 131] width 50 height 13
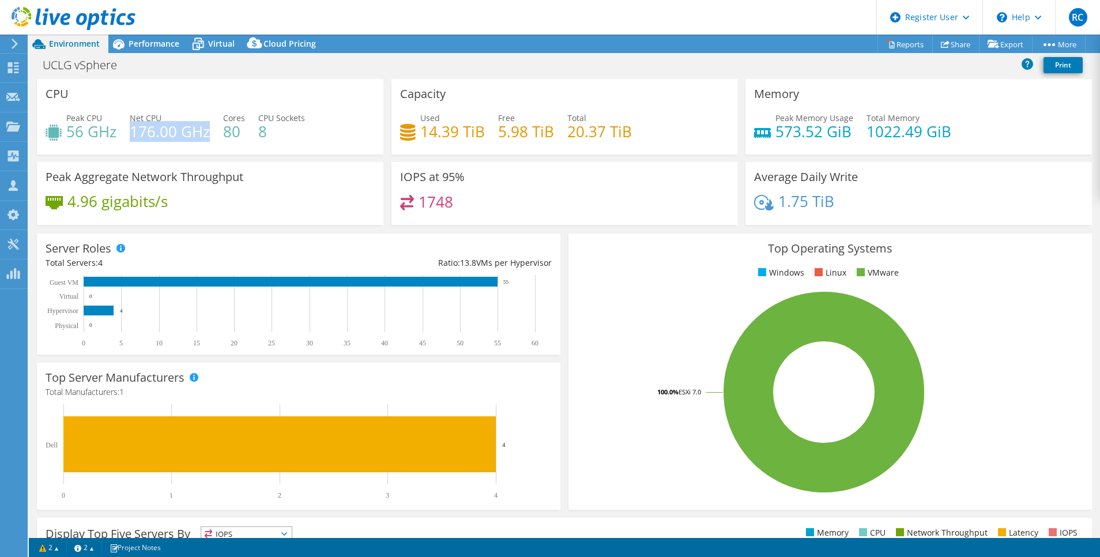
drag, startPoint x: 132, startPoint y: 133, endPoint x: 206, endPoint y: 135, distance: 74.4
click at [206, 135] on h4 "176.00 GHz" at bounding box center [170, 131] width 80 height 13
drag, startPoint x: 768, startPoint y: 129, endPoint x: 844, endPoint y: 137, distance: 76.5
click at [844, 137] on div "Peak Memory Usage 573.52 GiB Total Memory 1022.49 GiB" at bounding box center [918, 130] width 329 height 37
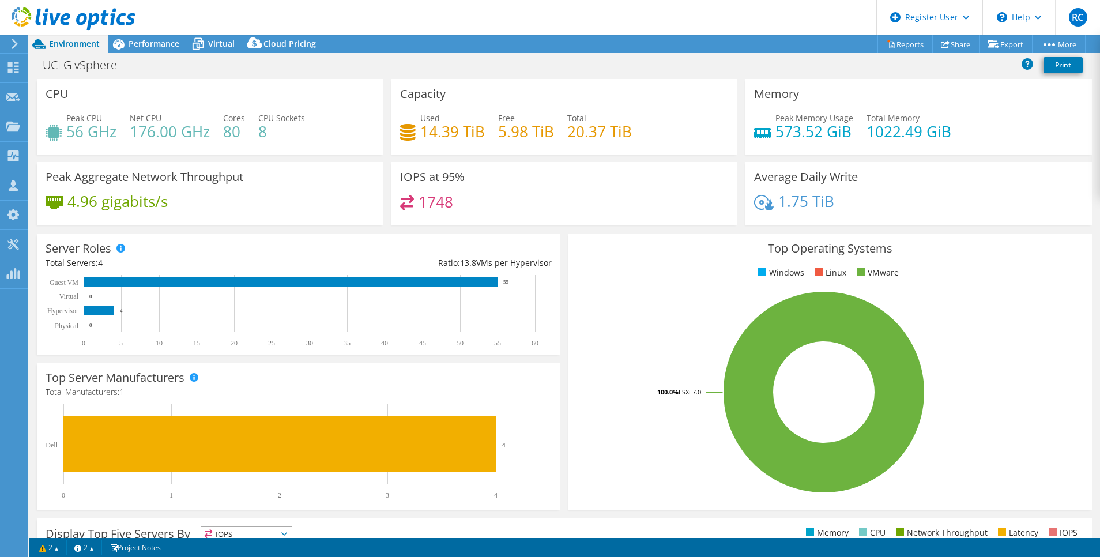
drag, startPoint x: 844, startPoint y: 137, endPoint x: 954, endPoint y: 133, distance: 109.6
click at [954, 133] on div "Peak Memory Usage 573.52 GiB Total Memory 1022.49 GiB" at bounding box center [918, 130] width 329 height 37
click at [170, 43] on span "Performance" at bounding box center [154, 43] width 51 height 11
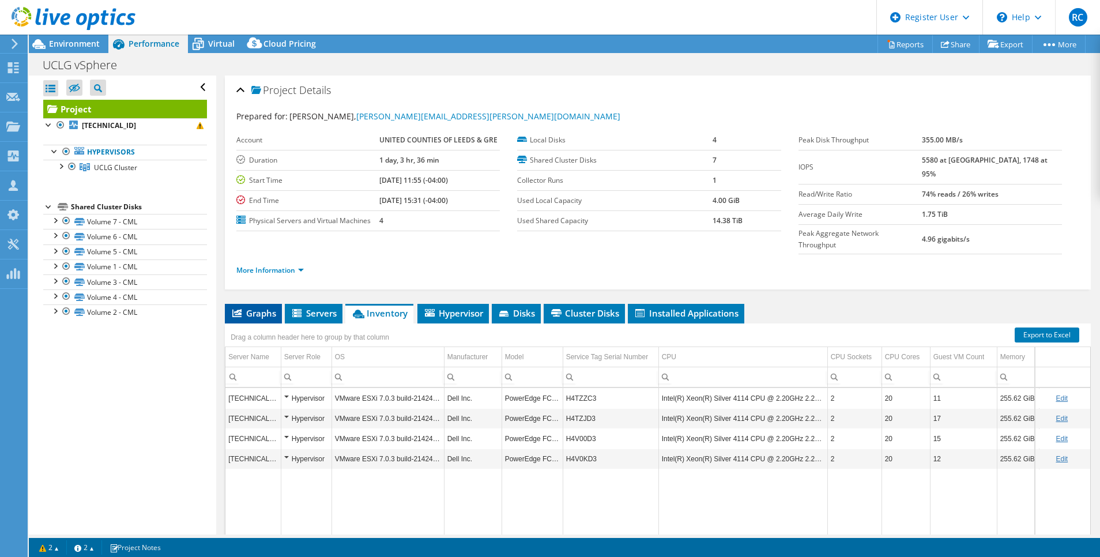
click at [251, 307] on span "Graphs" at bounding box center [254, 313] width 46 height 12
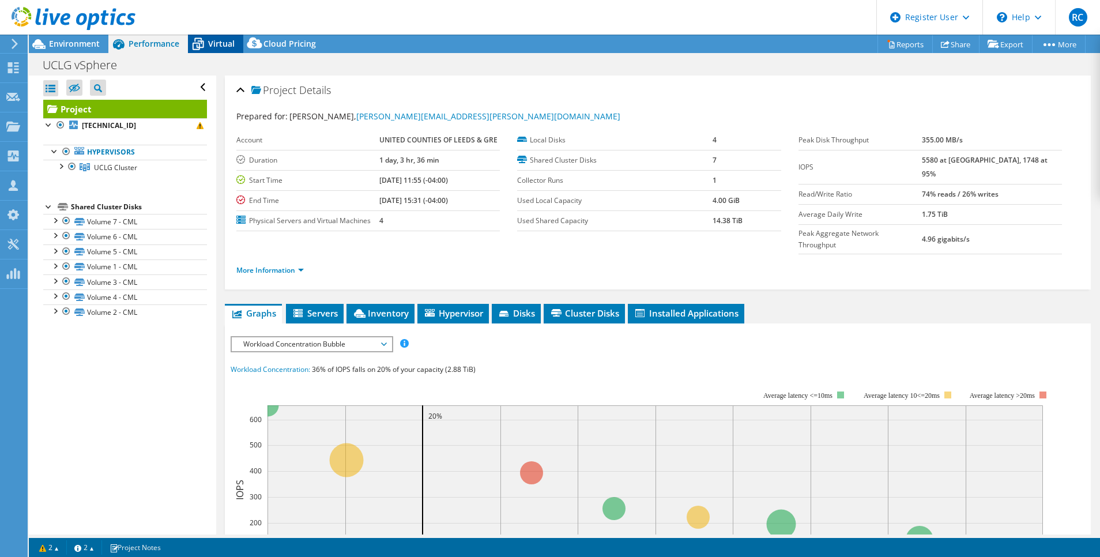
click at [216, 48] on span "Virtual" at bounding box center [221, 43] width 27 height 11
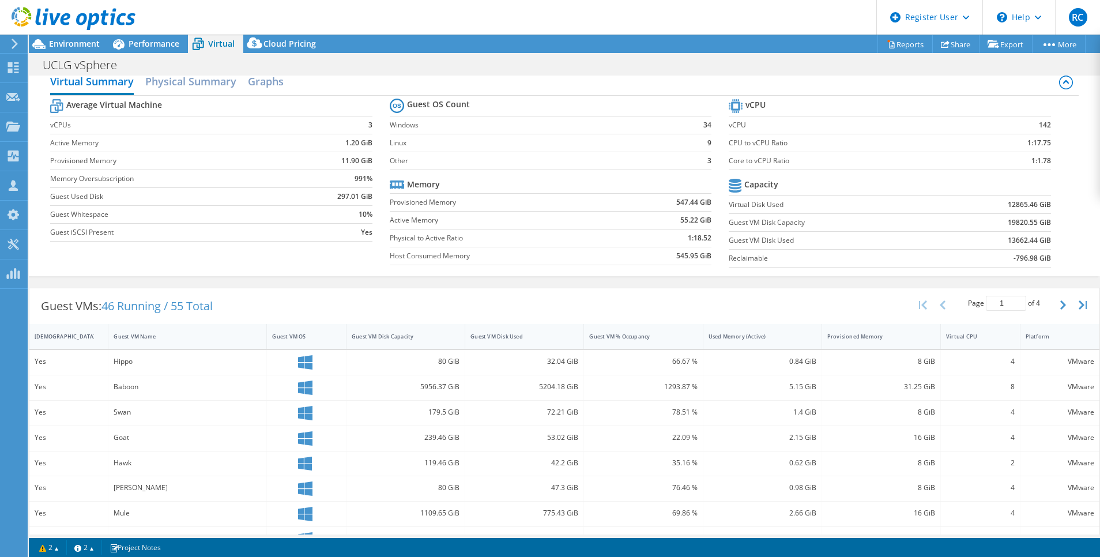
scroll to position [14, 0]
click at [515, 336] on div "Guest VM Disk Used" at bounding box center [517, 336] width 94 height 7
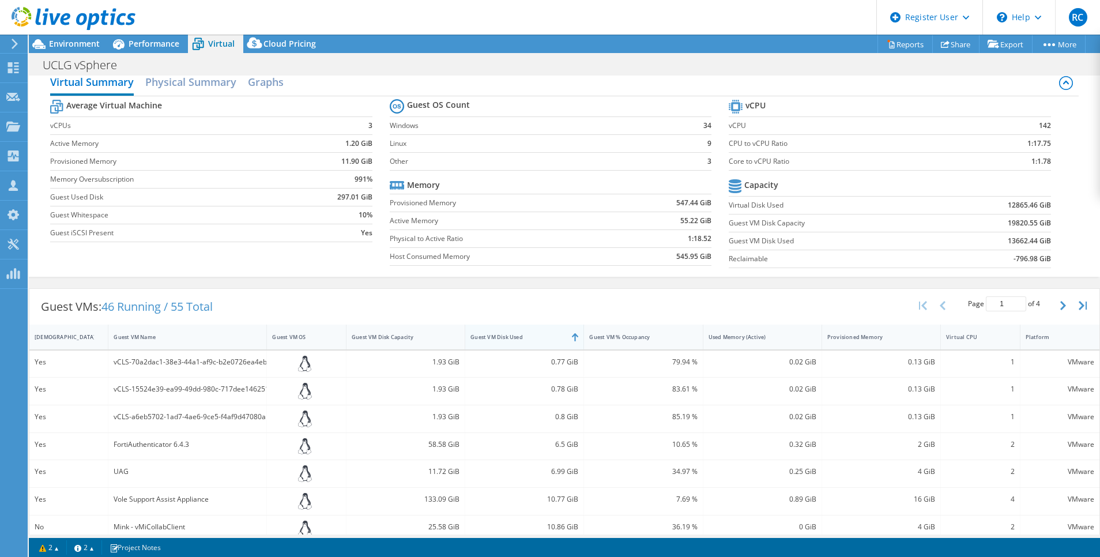
click at [515, 336] on div "Guest VM Disk Used" at bounding box center [517, 336] width 94 height 7
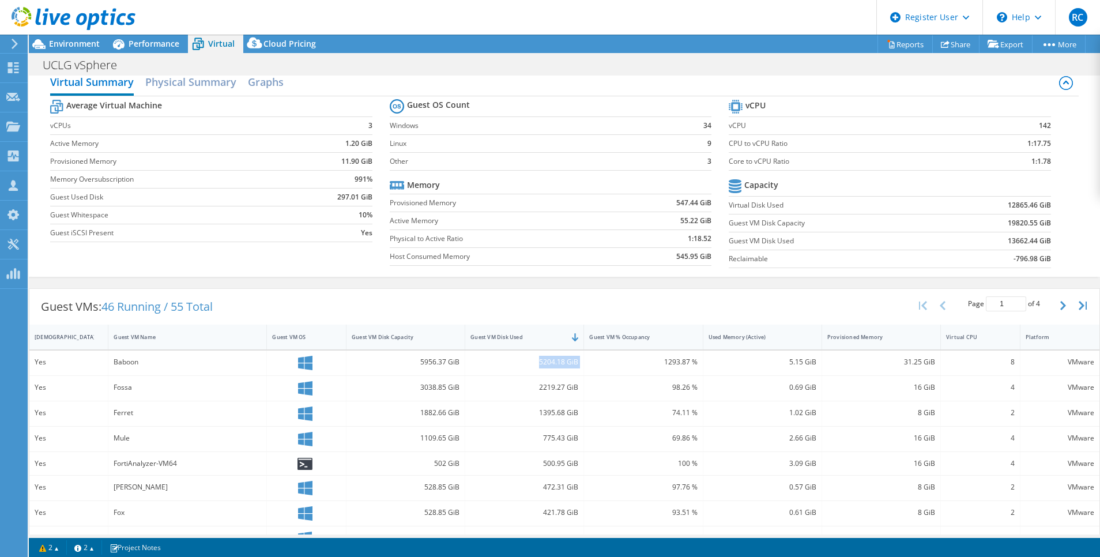
drag, startPoint x: 529, startPoint y: 360, endPoint x: 578, endPoint y: 363, distance: 48.5
click at [578, 363] on div "Yes Baboon 5956.37 GiB 5204.18 GiB 1293.87 % 5.15 GiB 31.25 GiB 8 VMware" at bounding box center [564, 363] width 1070 height 25
drag, startPoint x: 578, startPoint y: 363, endPoint x: 563, endPoint y: 363, distance: 14.4
click at [563, 363] on div "5204.18 GiB" at bounding box center [524, 362] width 108 height 13
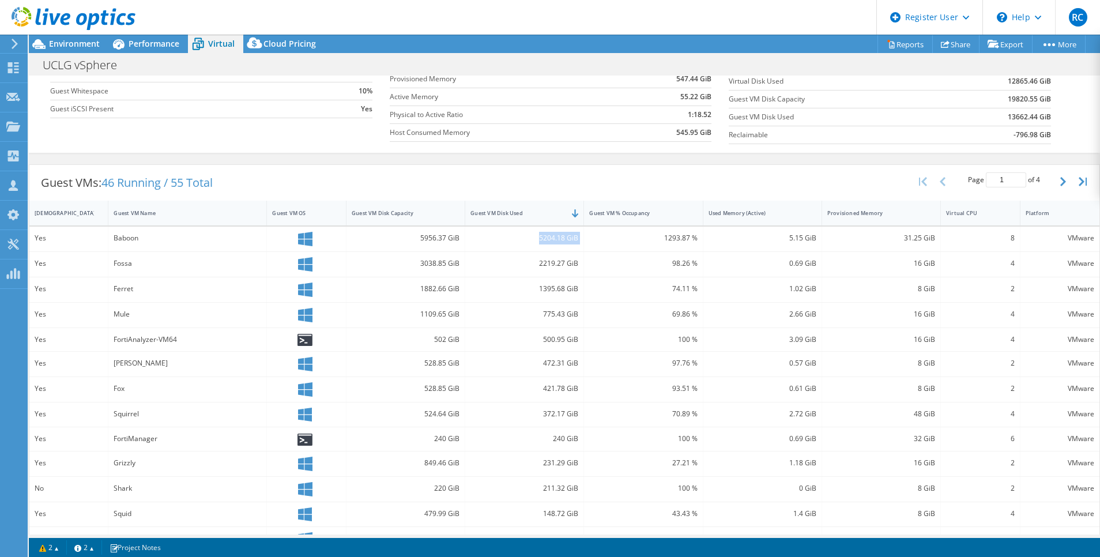
scroll to position [138, 0]
click at [211, 508] on div "Squid" at bounding box center [188, 513] width 148 height 13
drag, startPoint x: 536, startPoint y: 410, endPoint x: 581, endPoint y: 414, distance: 45.7
click at [581, 414] on div "Yes Squirrel 524.64 GiB 372.17 GiB 70.89 % 2.72 GiB 48 GiB 4 VMware" at bounding box center [564, 414] width 1070 height 25
click at [561, 413] on div "372.17 GiB" at bounding box center [524, 413] width 108 height 13
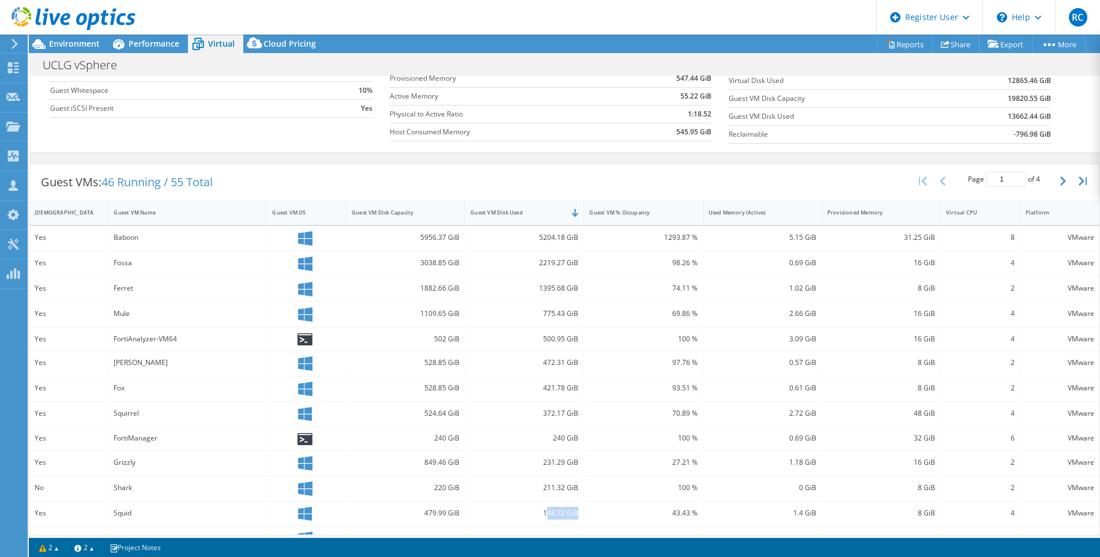
drag, startPoint x: 540, startPoint y: 512, endPoint x: 576, endPoint y: 509, distance: 35.9
click at [576, 509] on div "148.72 GiB" at bounding box center [524, 514] width 119 height 25
click at [547, 509] on div "148.72 GiB" at bounding box center [524, 513] width 108 height 13
drag, startPoint x: 537, startPoint y: 508, endPoint x: 588, endPoint y: 513, distance: 51.0
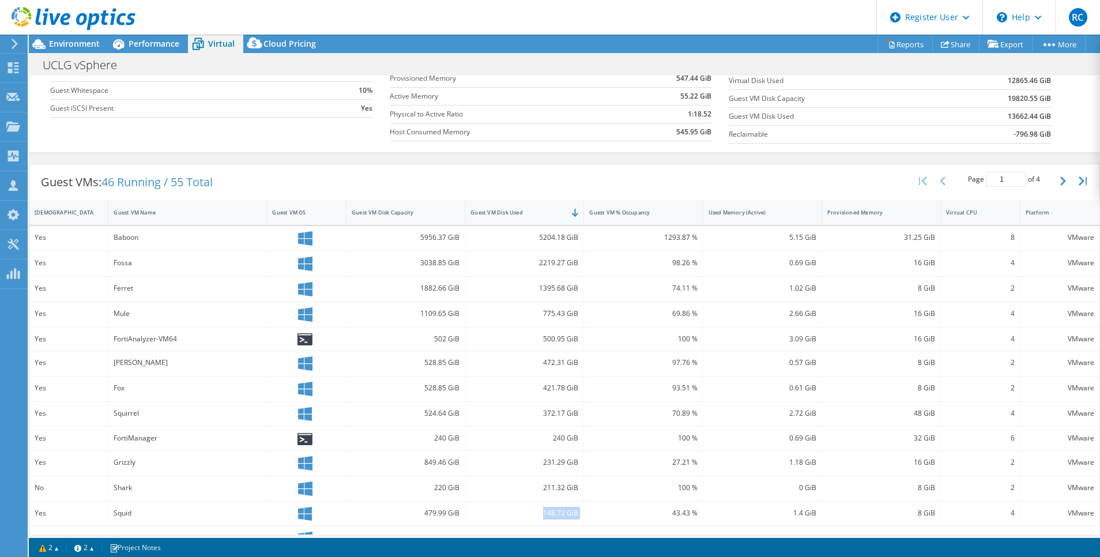
click at [588, 513] on div "Yes Squid 479.99 GiB 148.72 GiB 43.43 % 1.4 GiB 8 GiB 4 VMware" at bounding box center [564, 514] width 1070 height 25
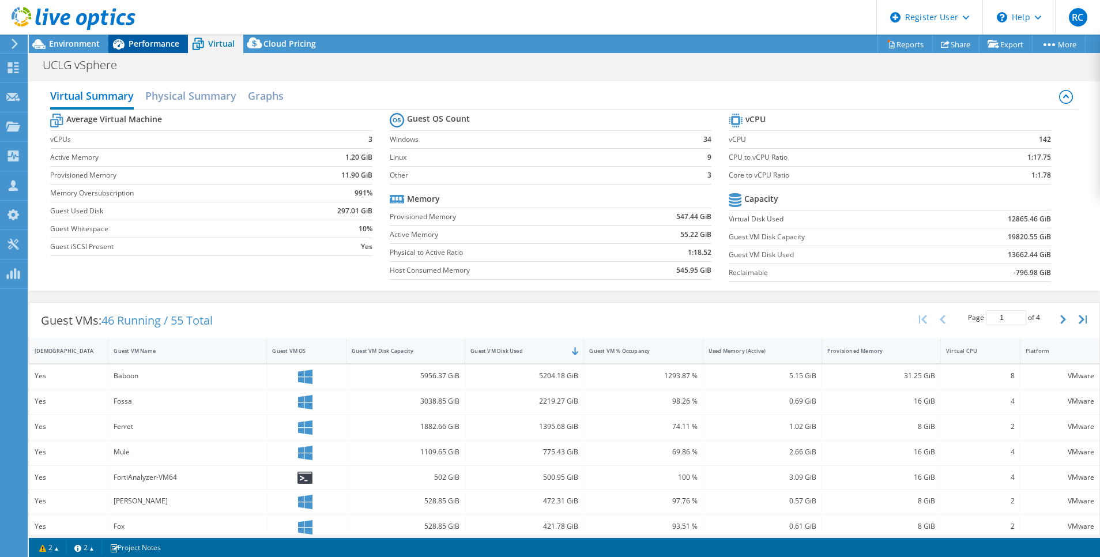
click at [156, 44] on span "Performance" at bounding box center [154, 43] width 51 height 11
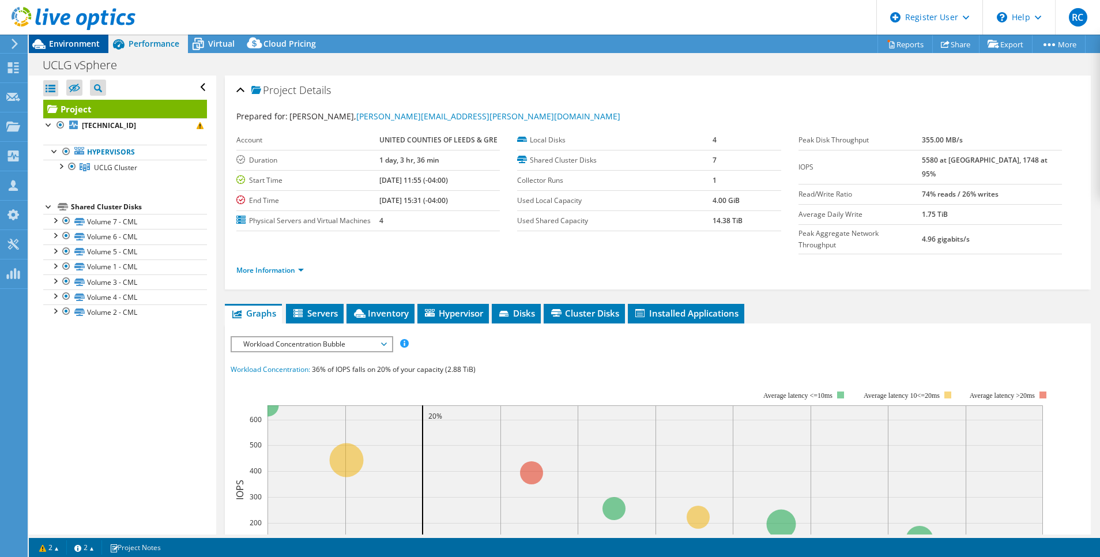
click at [73, 46] on span "Environment" at bounding box center [74, 43] width 51 height 11
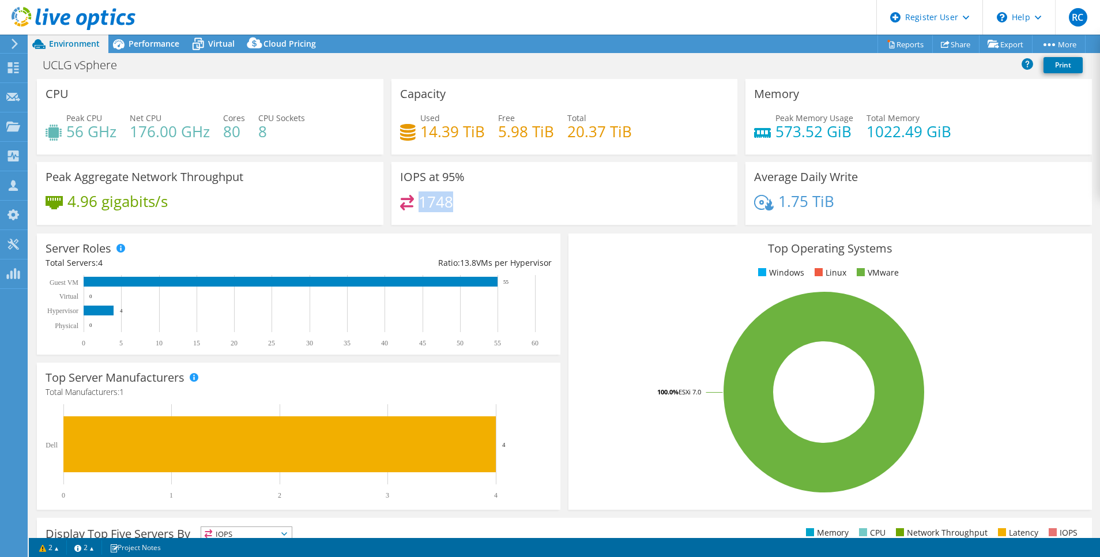
drag, startPoint x: 415, startPoint y: 203, endPoint x: 477, endPoint y: 208, distance: 61.9
click at [477, 208] on div "1748" at bounding box center [564, 207] width 329 height 25
drag, startPoint x: 477, startPoint y: 208, endPoint x: 431, endPoint y: 203, distance: 45.8
click at [431, 203] on h4 "1748" at bounding box center [436, 201] width 35 height 13
click at [152, 43] on span "Performance" at bounding box center [154, 43] width 51 height 11
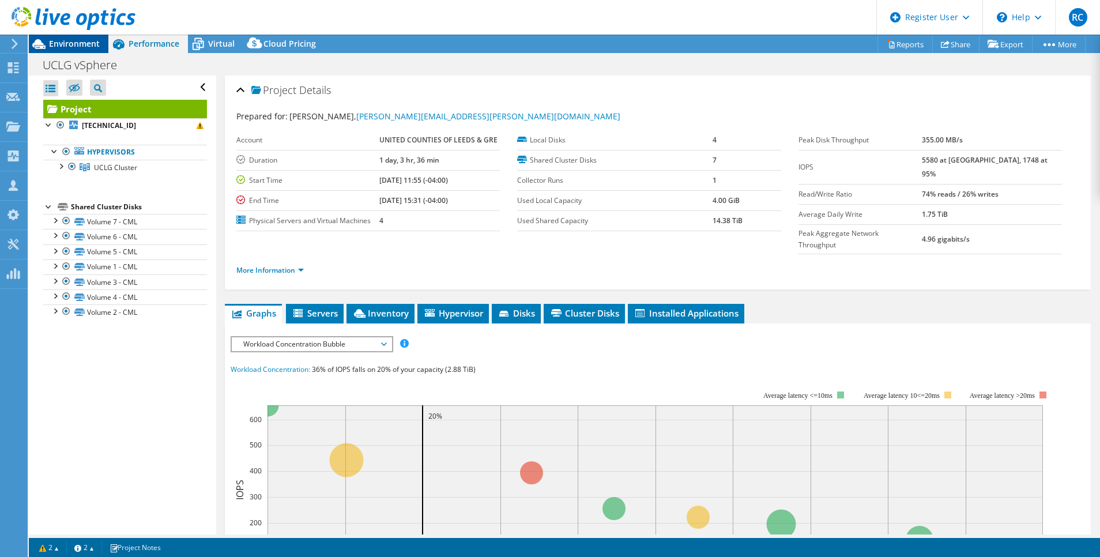
click at [66, 43] on span "Environment" at bounding box center [74, 43] width 51 height 11
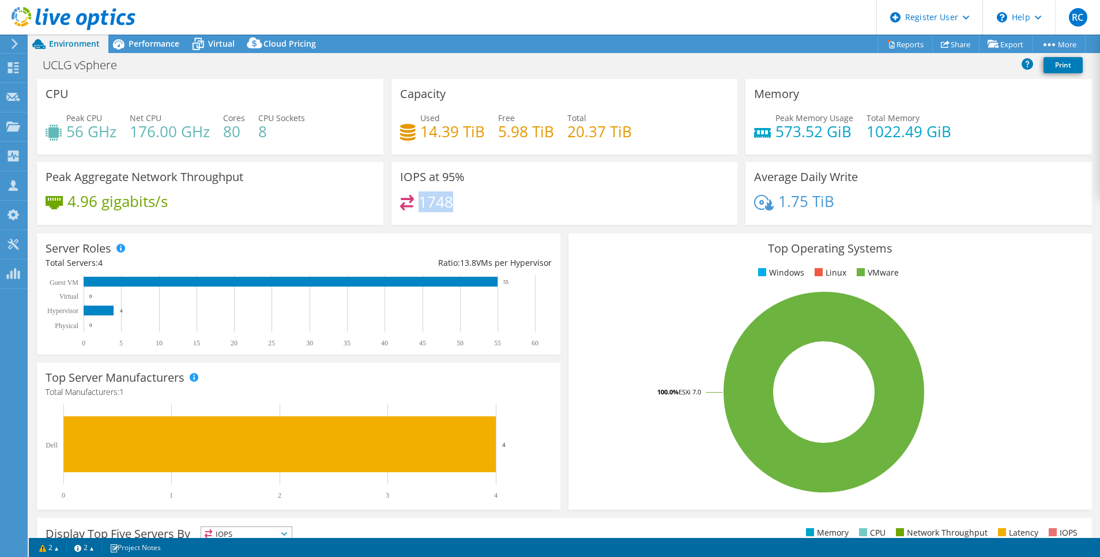
drag, startPoint x: 417, startPoint y: 199, endPoint x: 462, endPoint y: 208, distance: 45.8
click at [462, 208] on div "1748" at bounding box center [564, 207] width 329 height 25
drag, startPoint x: 424, startPoint y: 202, endPoint x: 456, endPoint y: 207, distance: 32.7
click at [456, 207] on div "1748" at bounding box center [564, 207] width 329 height 25
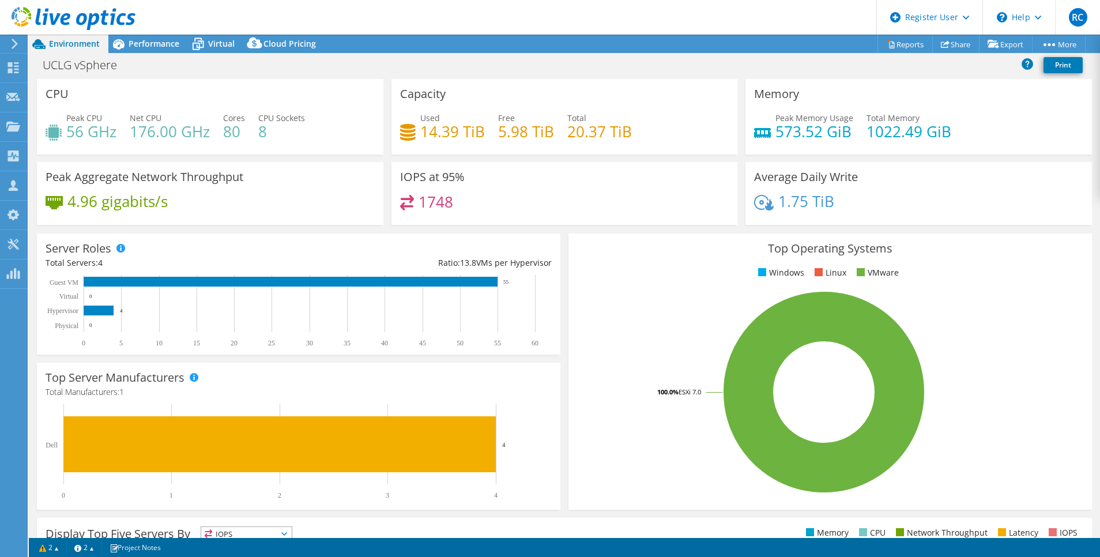
click at [456, 207] on div "1748" at bounding box center [564, 207] width 329 height 25
drag, startPoint x: 416, startPoint y: 200, endPoint x: 451, endPoint y: 199, distance: 35.2
click at [451, 199] on div "1748" at bounding box center [564, 207] width 329 height 25
click at [142, 40] on span "Performance" at bounding box center [154, 43] width 51 height 11
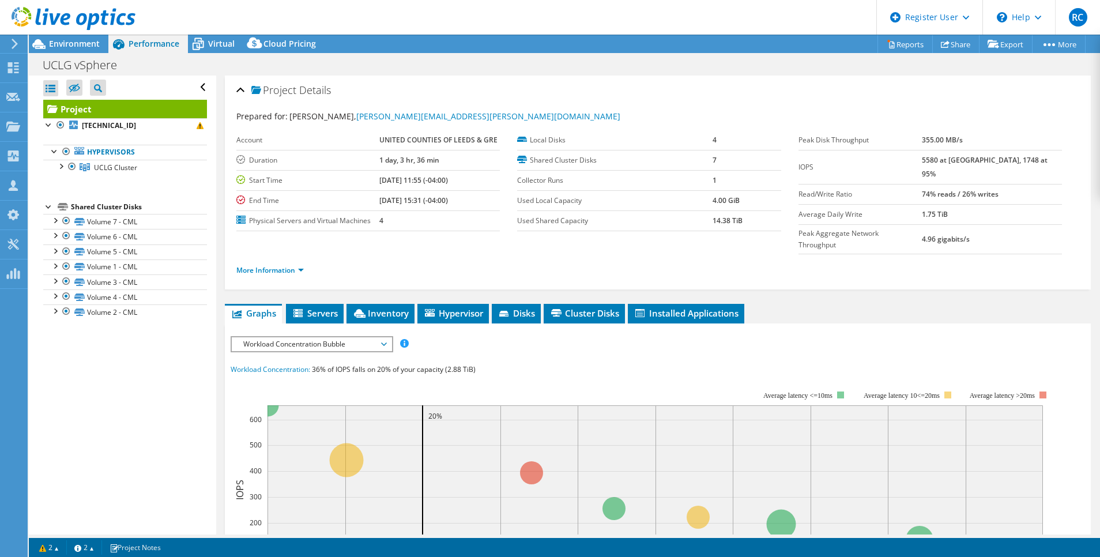
click at [592, 336] on div "IOPS Disk Throughput IO Size Latency Queue Depth CPU Percentage Memory Page Fau…" at bounding box center [658, 344] width 854 height 16
drag, startPoint x: 443, startPoint y: 415, endPoint x: 355, endPoint y: 433, distance: 90.1
click at [355, 433] on icon "0% 10% 20% 30% 40% 50% 60% 70% 80% 90% 100% Capacity 0 100 200 300 400 500 600 …" at bounding box center [646, 491] width 830 height 231
click at [711, 363] on div "Workload Concentration: 36% of IOPS falls on 20% of your capacity (2.88 TiB)" at bounding box center [658, 369] width 854 height 13
click at [86, 51] on div "Environment" at bounding box center [69, 44] width 80 height 18
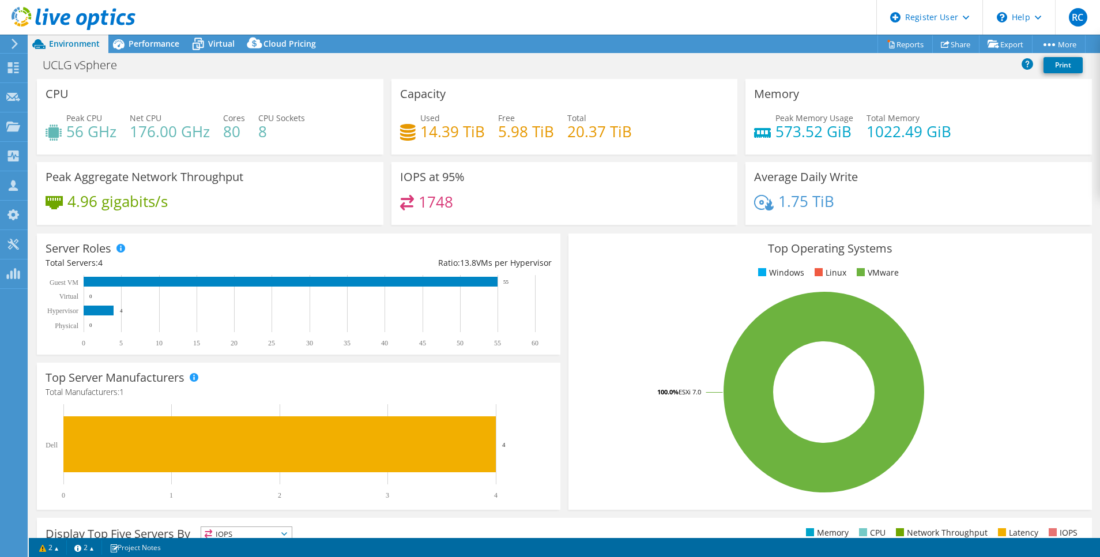
click at [423, 131] on h4 "14.39 TiB" at bounding box center [452, 131] width 65 height 13
drag, startPoint x: 419, startPoint y: 131, endPoint x: 482, endPoint y: 140, distance: 64.0
click at [482, 140] on div "Used 14.39 TiB Free 5.98 TiB Total 20.37 TiB" at bounding box center [564, 130] width 329 height 37
drag, startPoint x: 482, startPoint y: 140, endPoint x: 645, endPoint y: 133, distance: 162.8
click at [645, 133] on div "Used 14.39 TiB Free 5.98 TiB Total 20.37 TiB" at bounding box center [564, 130] width 329 height 37
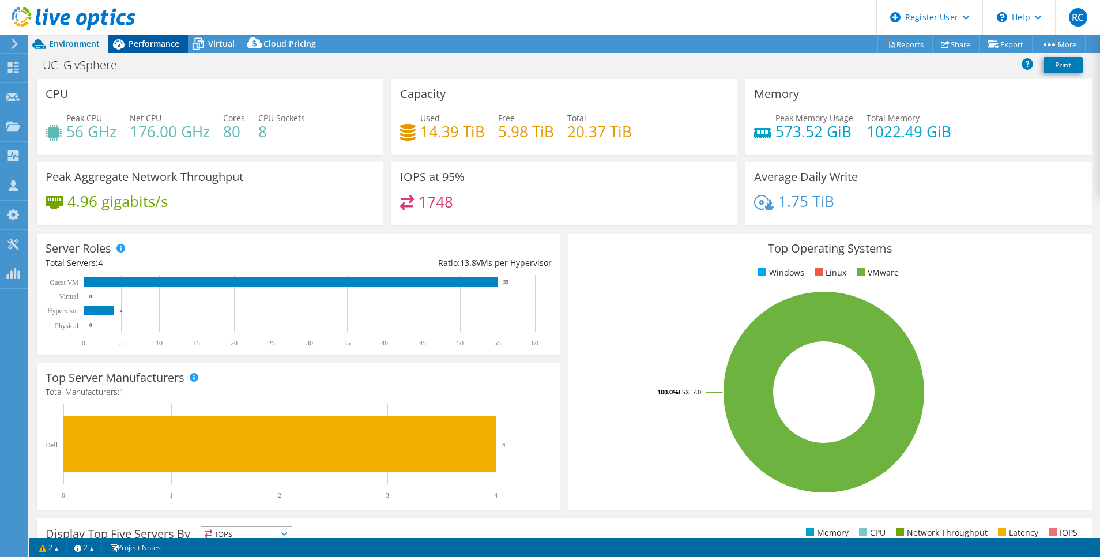
click at [157, 43] on span "Performance" at bounding box center [154, 43] width 51 height 11
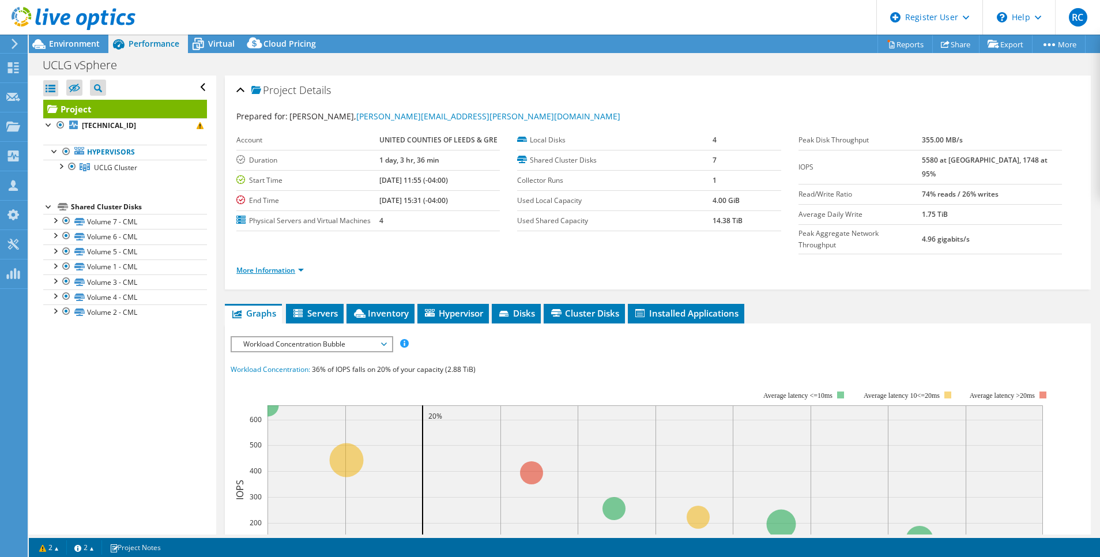
click at [266, 265] on link "More Information" at bounding box center [269, 270] width 67 height 10
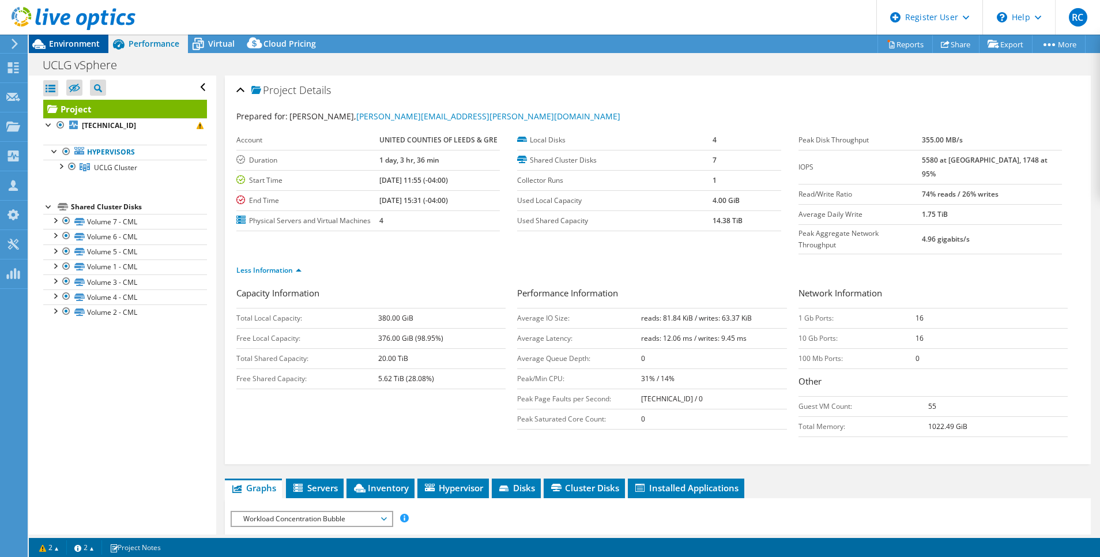
click at [80, 48] on span "Environment" at bounding box center [74, 43] width 51 height 11
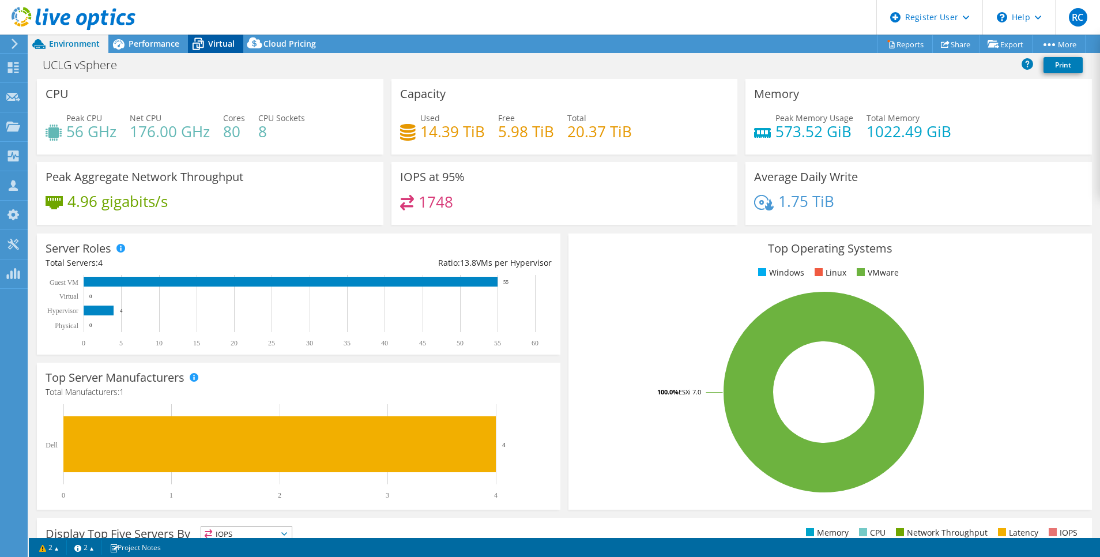
click at [225, 48] on span "Virtual" at bounding box center [221, 43] width 27 height 11
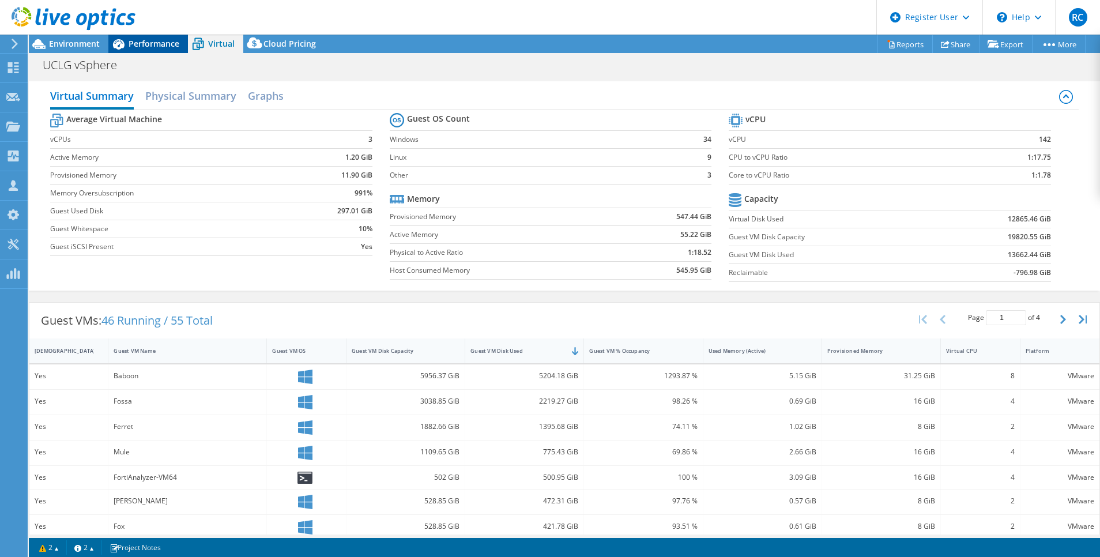
click at [140, 41] on span "Performance" at bounding box center [154, 43] width 51 height 11
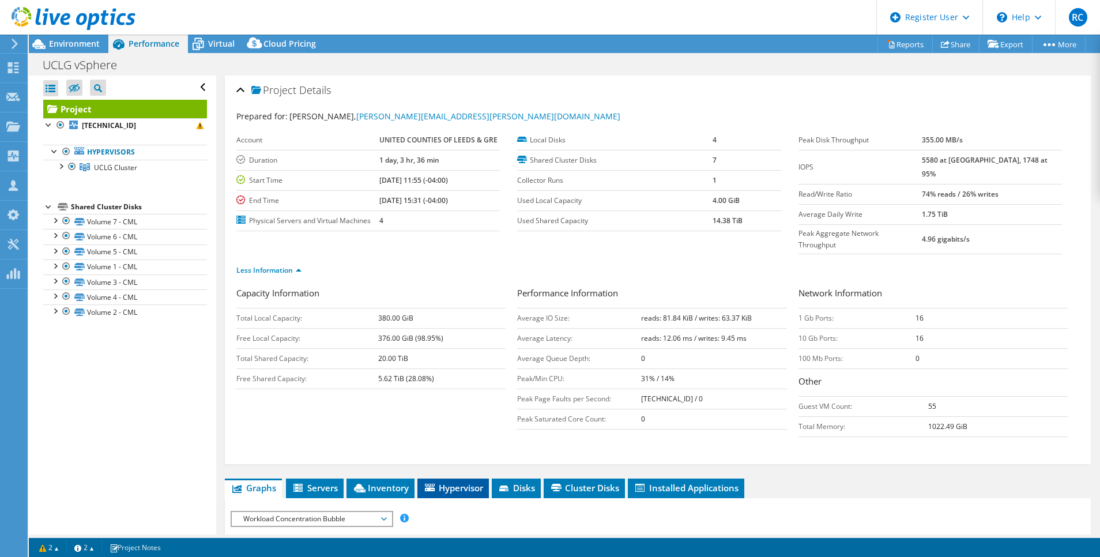
click at [465, 479] on li "Hypervisor" at bounding box center [452, 489] width 71 height 20
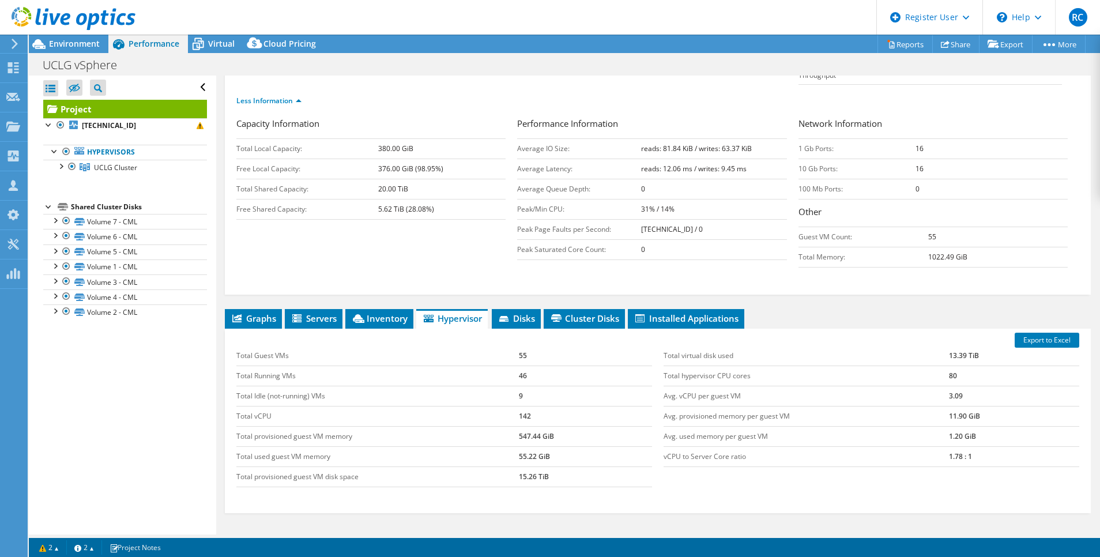
scroll to position [180, 0]
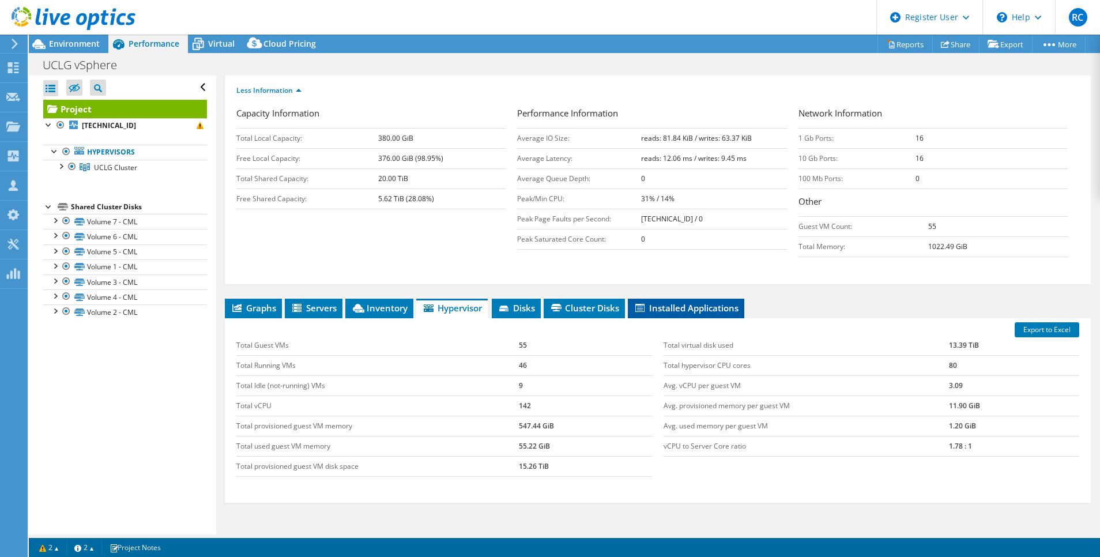
click at [723, 302] on span "Installed Applications" at bounding box center [686, 308] width 105 height 12
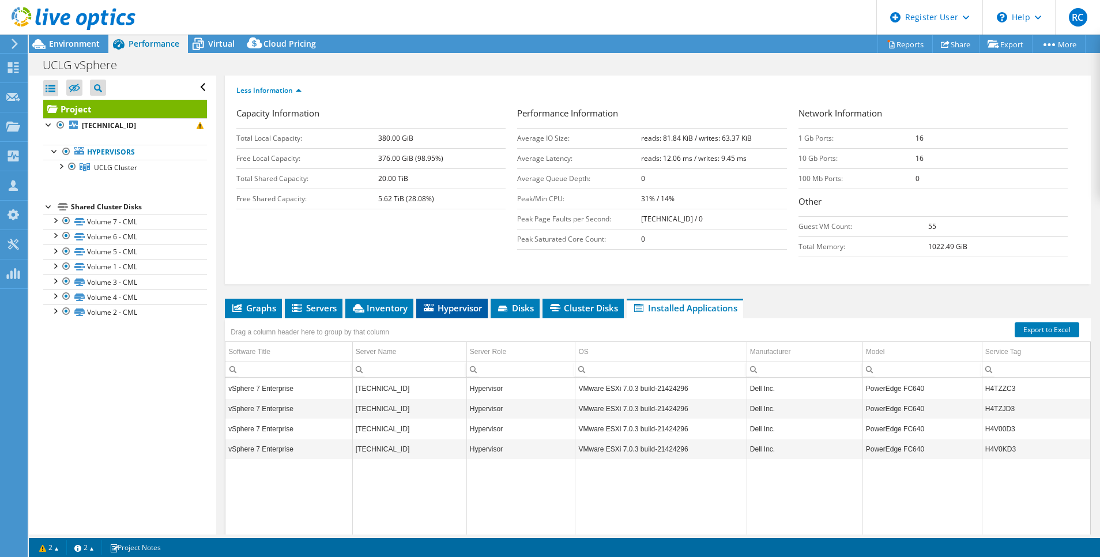
click at [465, 302] on span "Hypervisor" at bounding box center [452, 308] width 60 height 12
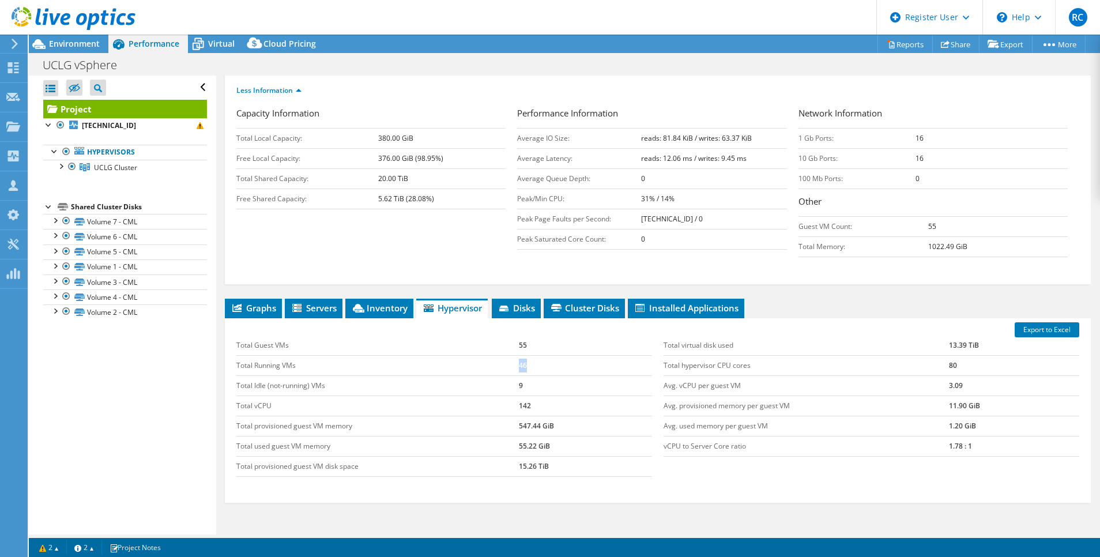
drag, startPoint x: 530, startPoint y: 343, endPoint x: 513, endPoint y: 343, distance: 17.3
click at [513, 355] on tr "Total Running VMs 46" at bounding box center [444, 365] width 416 height 20
drag, startPoint x: 513, startPoint y: 343, endPoint x: 526, endPoint y: 357, distance: 19.2
click at [526, 375] on td "9" at bounding box center [585, 385] width 133 height 20
drag, startPoint x: 936, startPoint y: 422, endPoint x: 951, endPoint y: 428, distance: 16.6
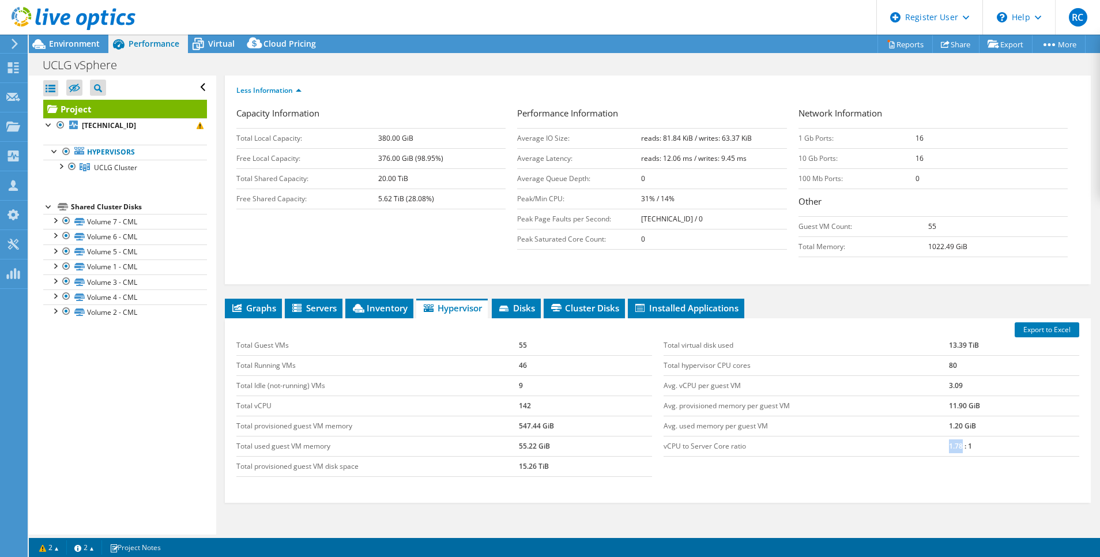
click at [951, 436] on tr "vCPU to Server Core ratio 1.78 : 1" at bounding box center [872, 446] width 416 height 20
click at [951, 436] on td "1.78 : 1" at bounding box center [1014, 446] width 130 height 20
drag, startPoint x: 376, startPoint y: 155, endPoint x: 425, endPoint y: 158, distance: 49.1
click at [425, 168] on td "20.00 TiB" at bounding box center [442, 178] width 128 height 20
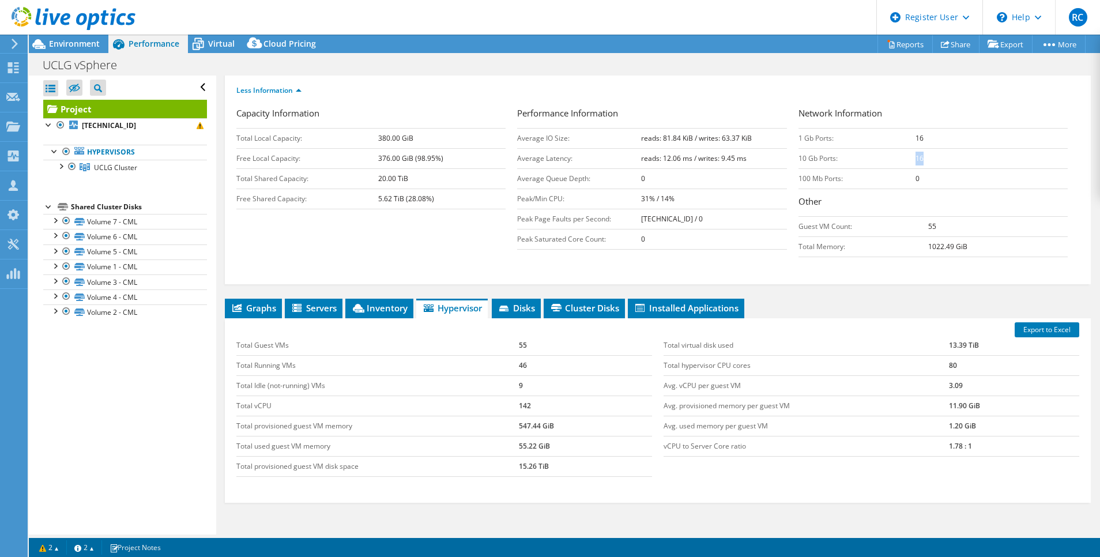
drag, startPoint x: 906, startPoint y: 133, endPoint x: 920, endPoint y: 133, distance: 13.3
click at [920, 148] on td "16" at bounding box center [992, 158] width 152 height 20
drag, startPoint x: 920, startPoint y: 133, endPoint x: 915, endPoint y: 137, distance: 6.1
click at [916, 148] on td "16" at bounding box center [992, 158] width 152 height 20
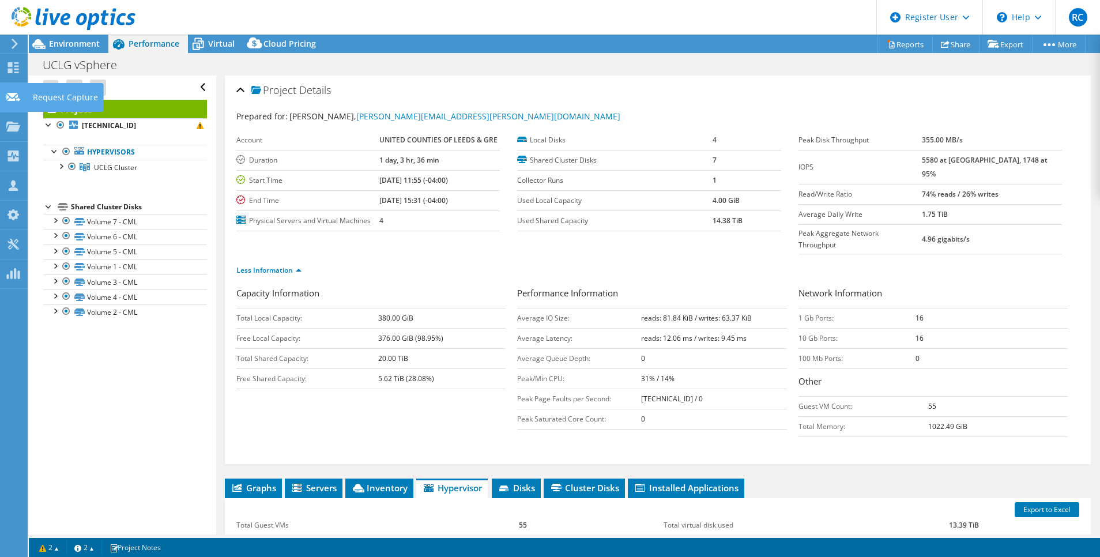
click at [16, 97] on icon at bounding box center [13, 97] width 14 height 11
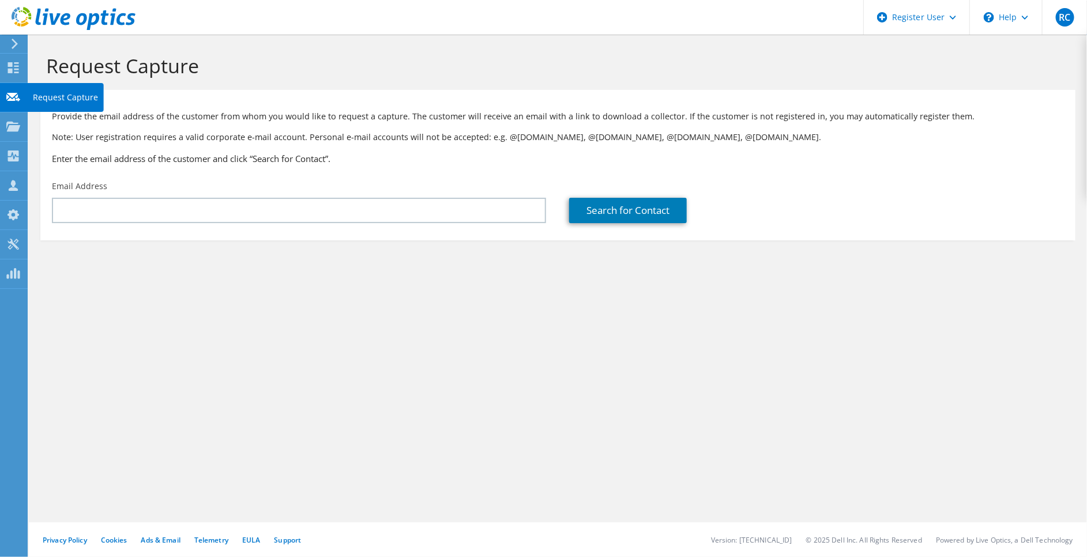
click at [19, 99] on use at bounding box center [13, 96] width 14 height 9
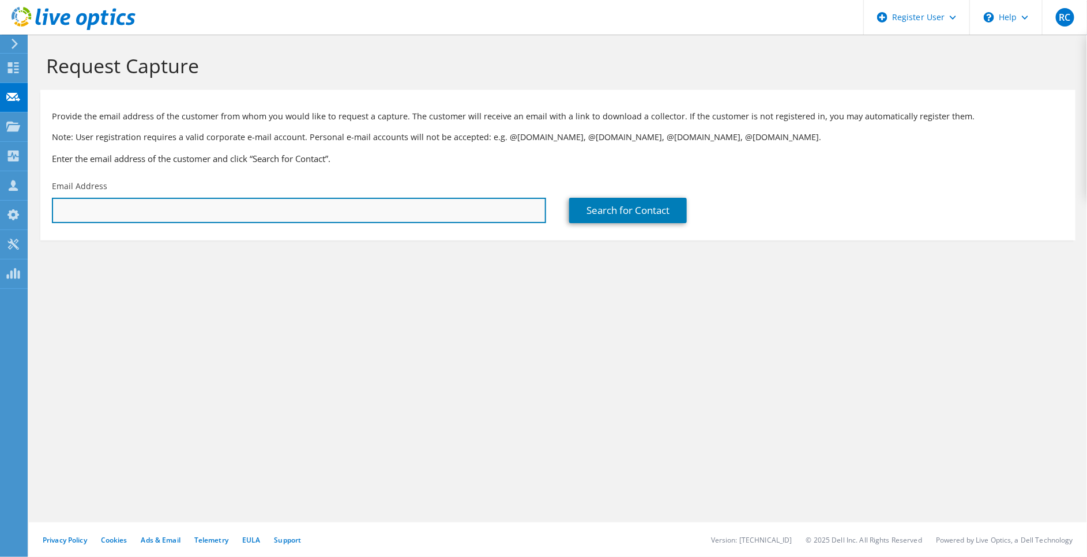
click at [387, 201] on input "text" at bounding box center [299, 210] width 494 height 25
type input "[EMAIL_ADDRESS][DOMAIN_NAME]"
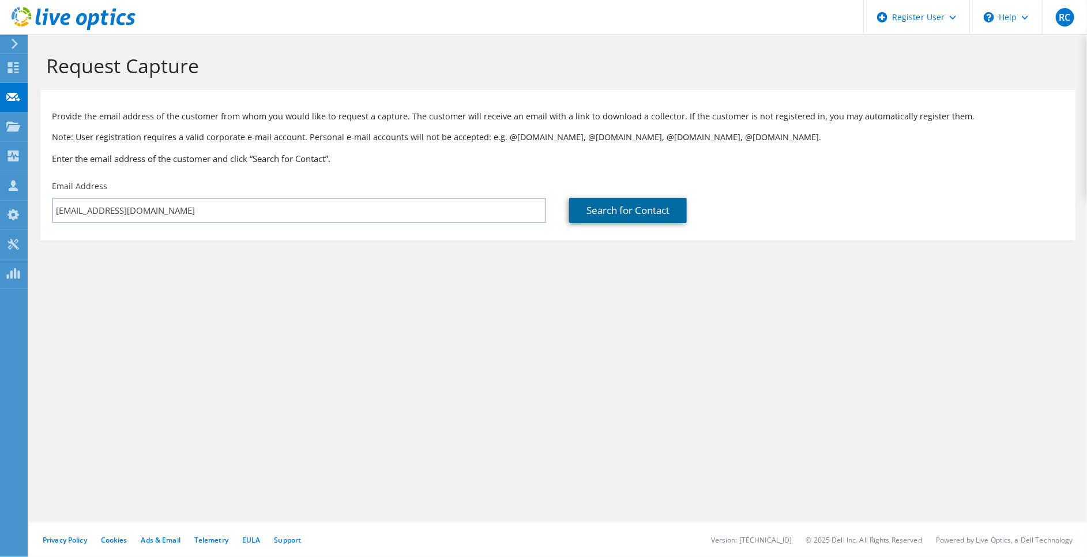
click at [611, 211] on link "Search for Contact" at bounding box center [628, 210] width 118 height 25
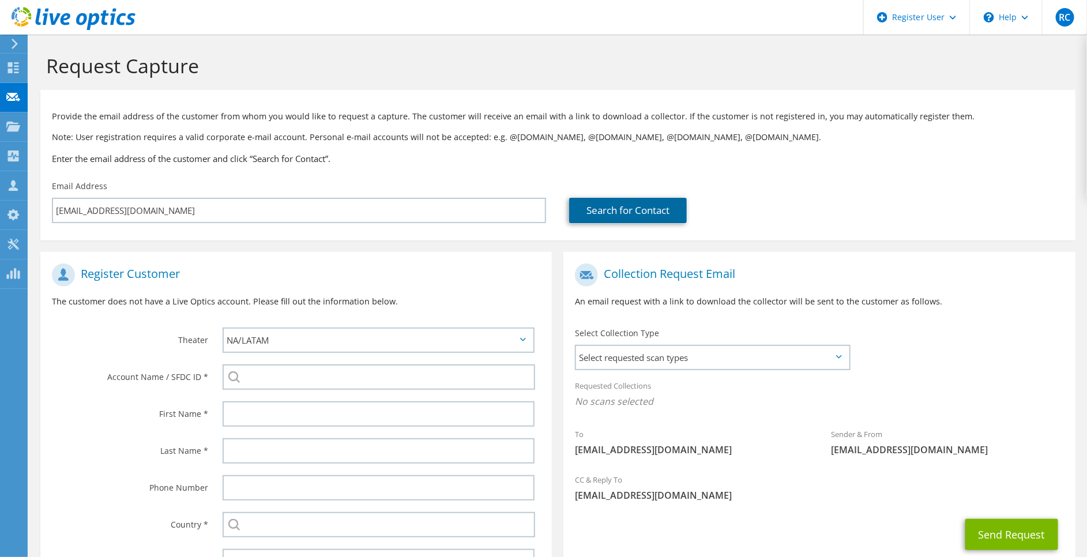
scroll to position [95, 0]
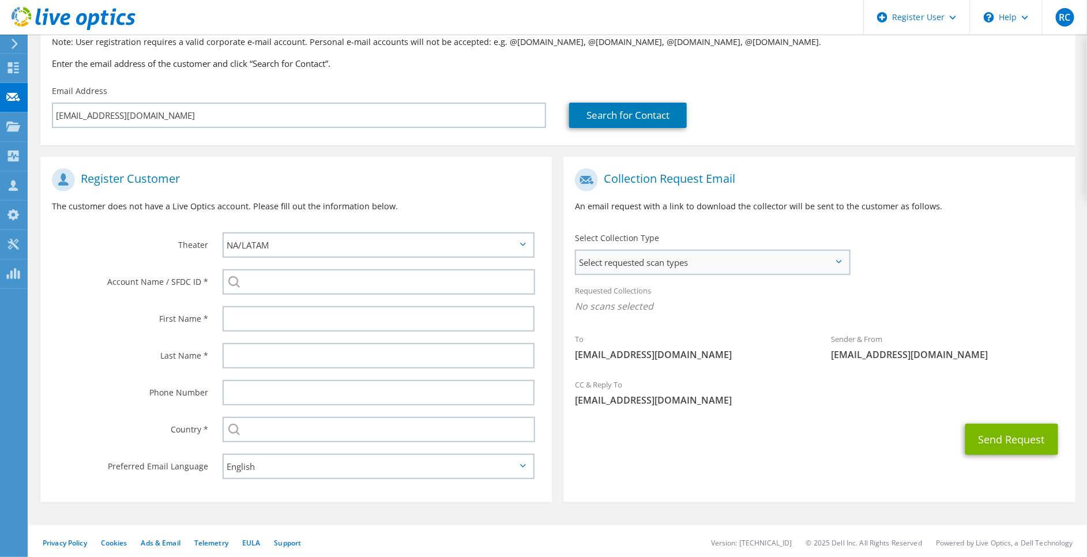
click at [835, 265] on span "Select requested scan types" at bounding box center [712, 262] width 273 height 23
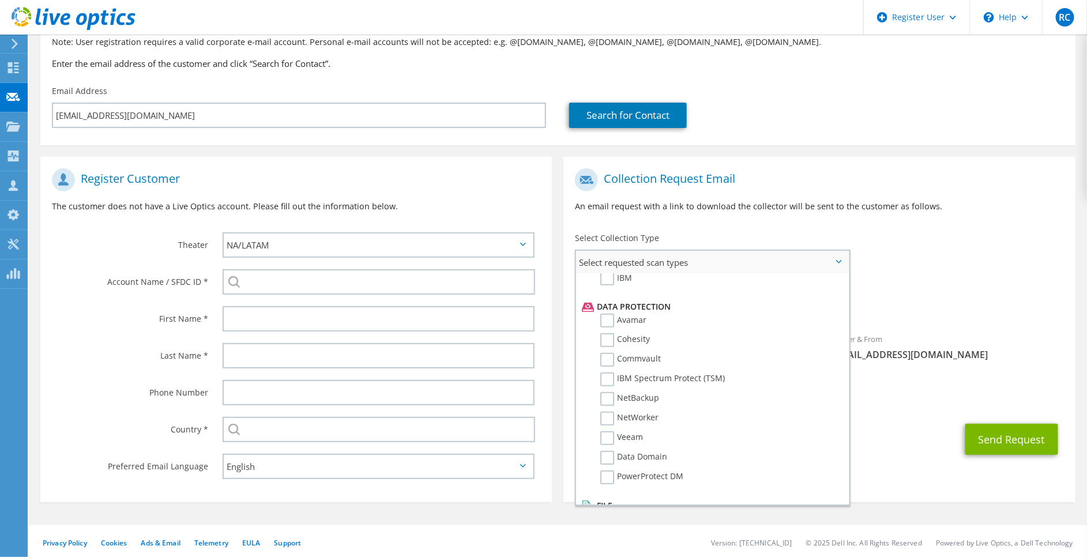
scroll to position [477, 0]
click at [609, 449] on label "Data Domain" at bounding box center [633, 456] width 67 height 14
click at [0, 0] on input "Data Domain" at bounding box center [0, 0] width 0 height 0
click at [1027, 268] on div "To razvan_caloianu@dell.com Sender & From liveoptics@liveoptics.com" at bounding box center [818, 269] width 511 height 213
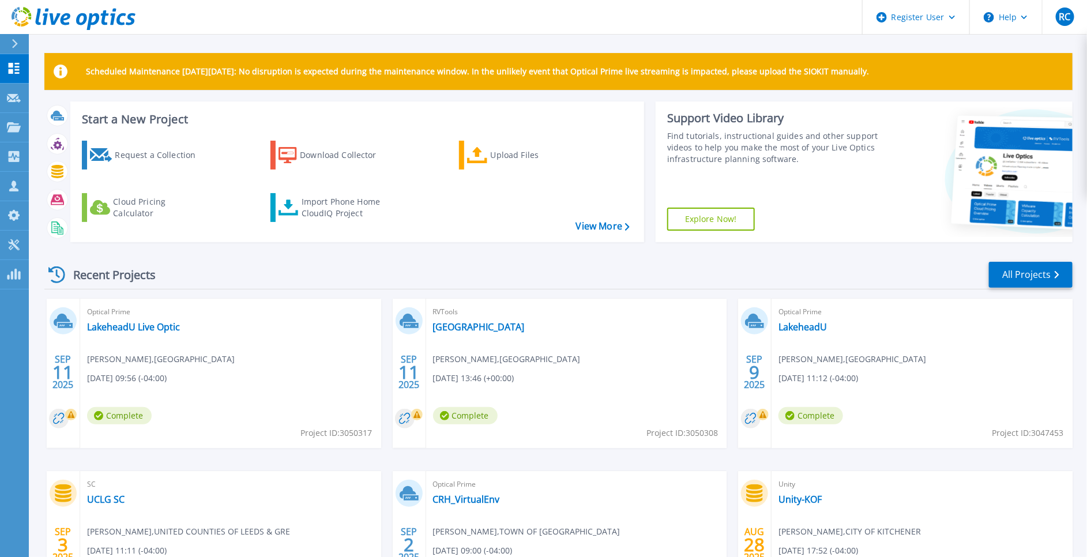
scroll to position [130, 0]
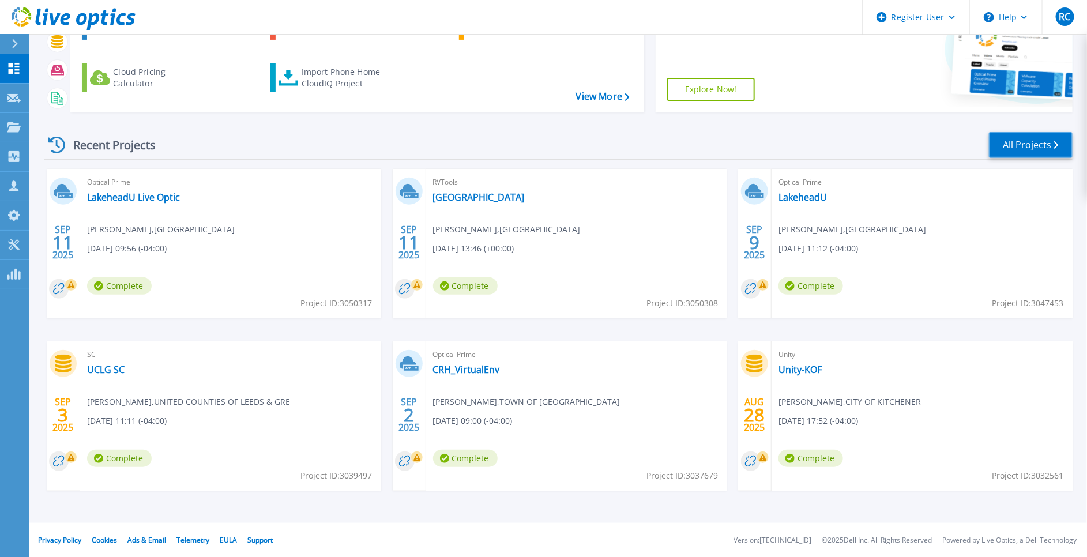
click at [1036, 145] on link "All Projects" at bounding box center [1031, 145] width 84 height 26
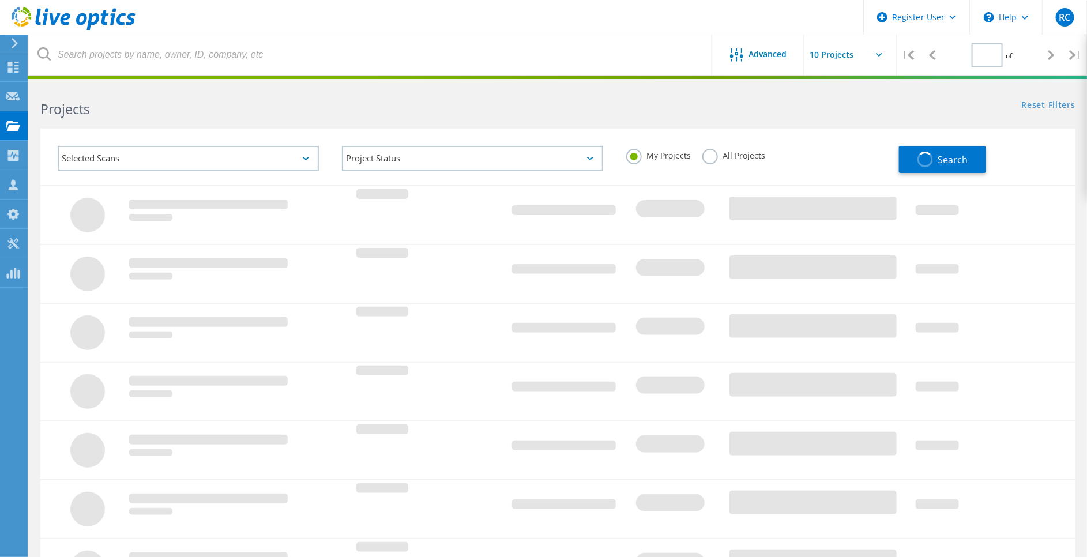
type input "1"
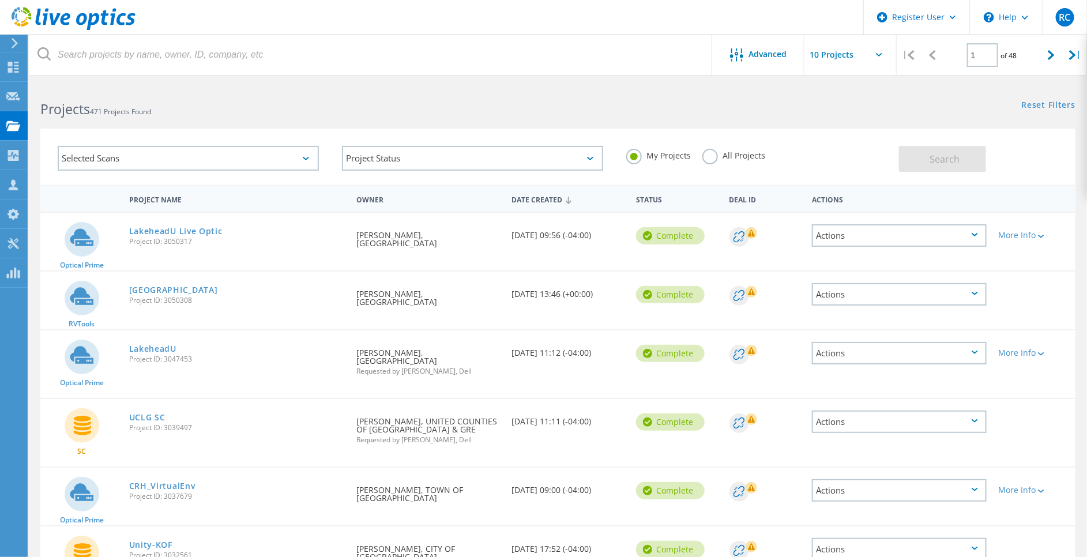
scroll to position [10, 0]
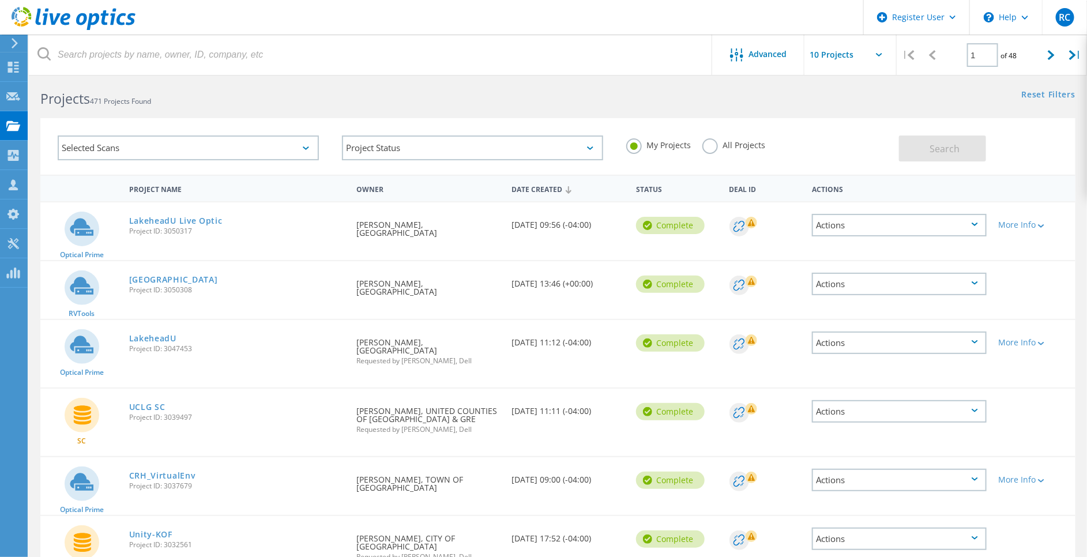
click at [710, 153] on div "All Projects" at bounding box center [733, 146] width 63 height 17
click at [711, 147] on label "All Projects" at bounding box center [733, 143] width 63 height 11
click at [0, 0] on input "All Projects" at bounding box center [0, 0] width 0 height 0
click at [967, 152] on button "Search" at bounding box center [942, 148] width 87 height 26
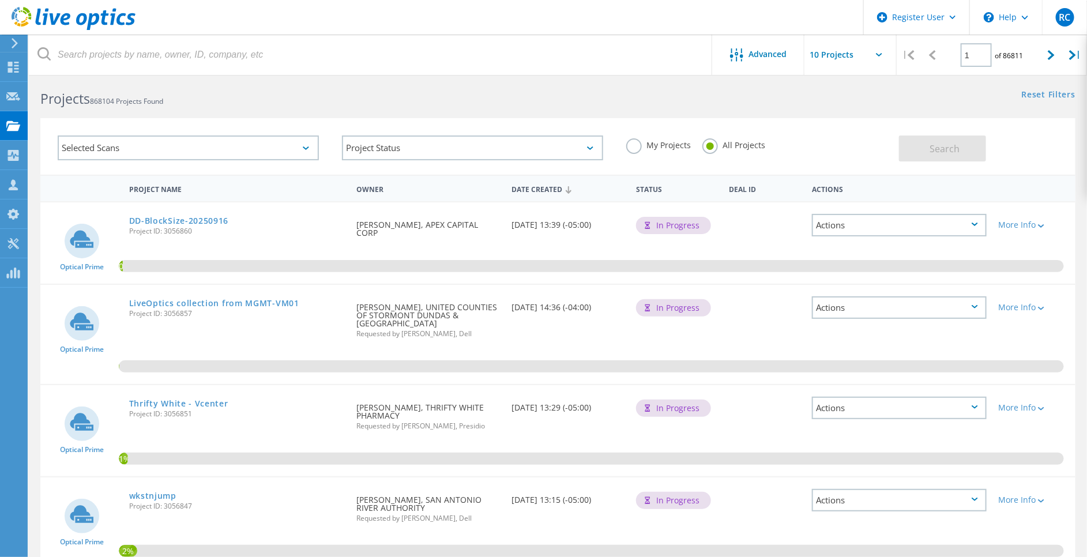
click at [636, 145] on label "My Projects" at bounding box center [658, 143] width 65 height 11
click at [0, 0] on input "My Projects" at bounding box center [0, 0] width 0 height 0
click at [951, 146] on span "Search" at bounding box center [945, 148] width 30 height 13
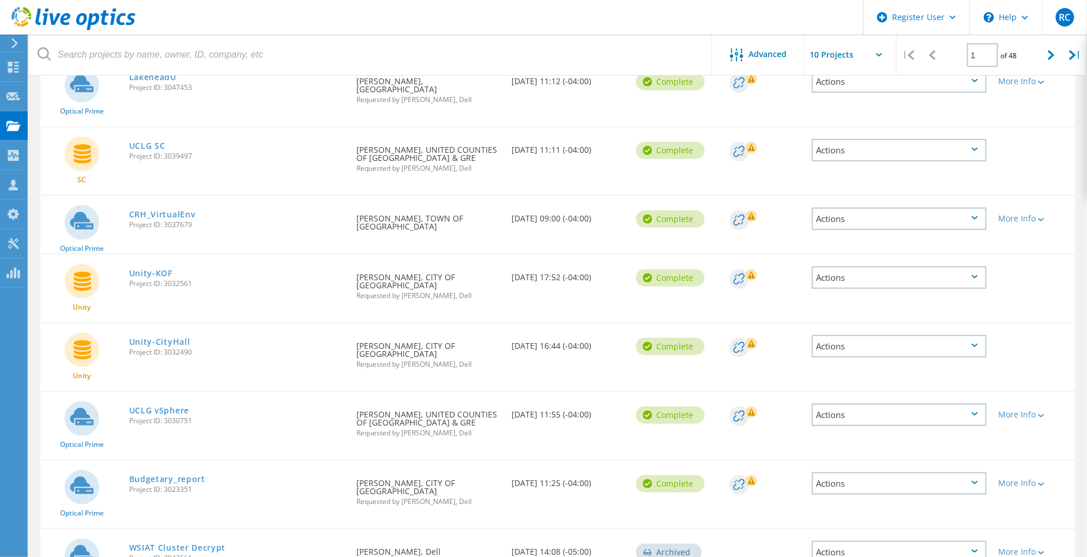
scroll to position [272, 0]
click at [173, 406] on link "UCLG vSphere" at bounding box center [159, 410] width 60 height 8
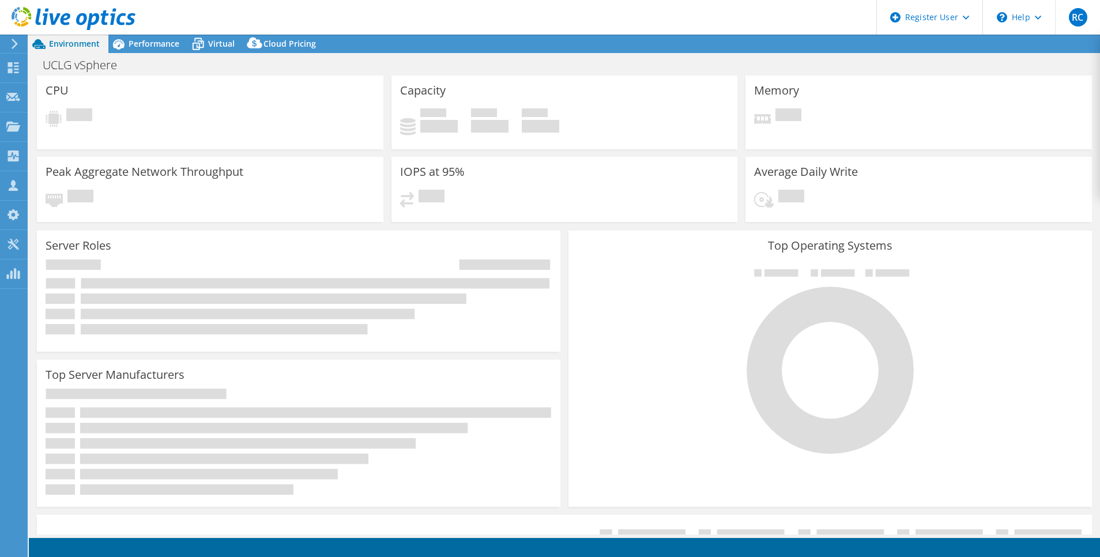
select select "[GEOGRAPHIC_DATA]"
select select "CAD"
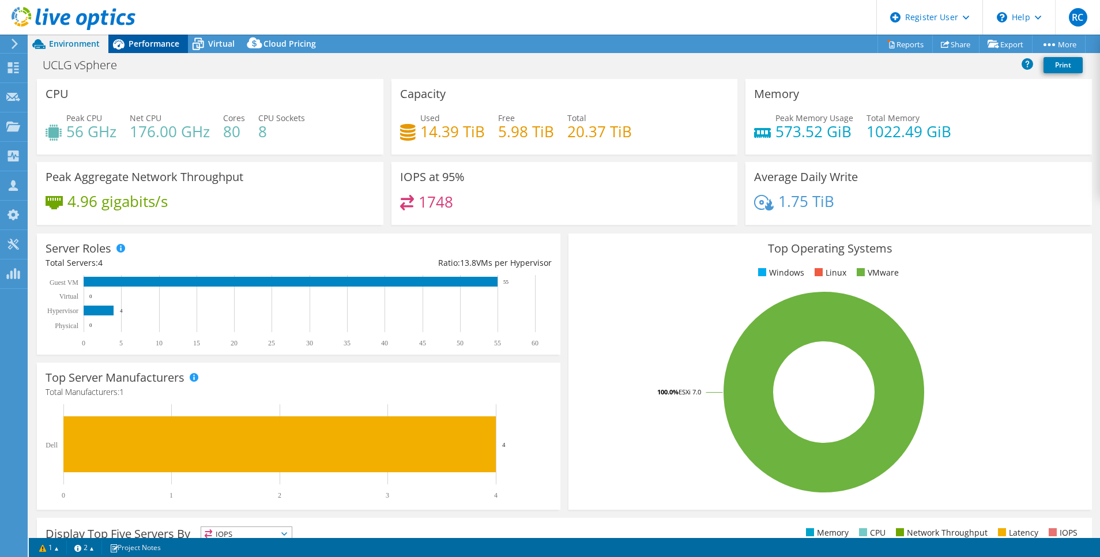
click at [148, 44] on span "Performance" at bounding box center [154, 43] width 51 height 11
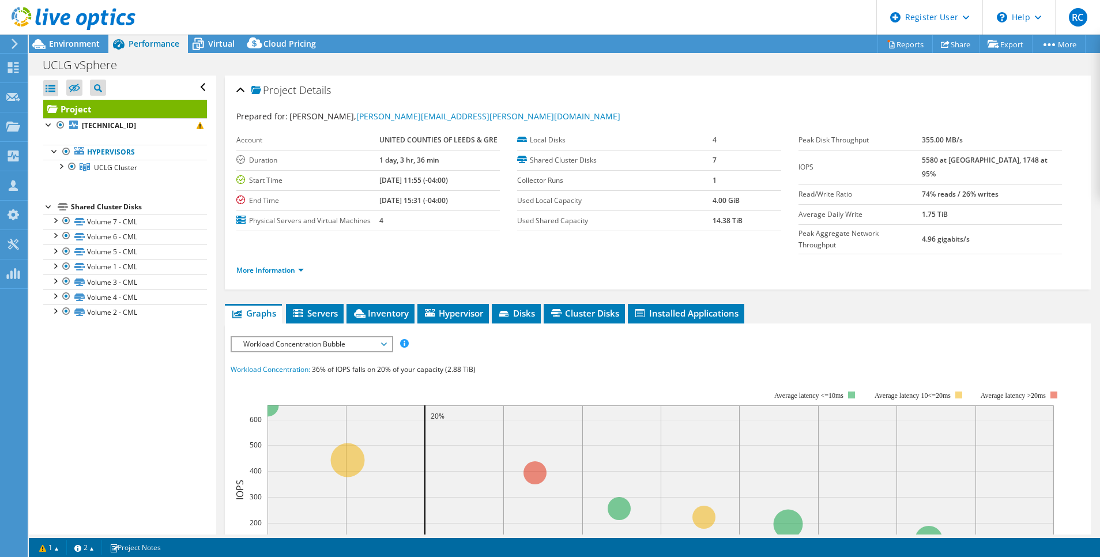
click at [278, 264] on li "More Information" at bounding box center [273, 270] width 74 height 13
click at [281, 265] on link "More Information" at bounding box center [269, 270] width 67 height 10
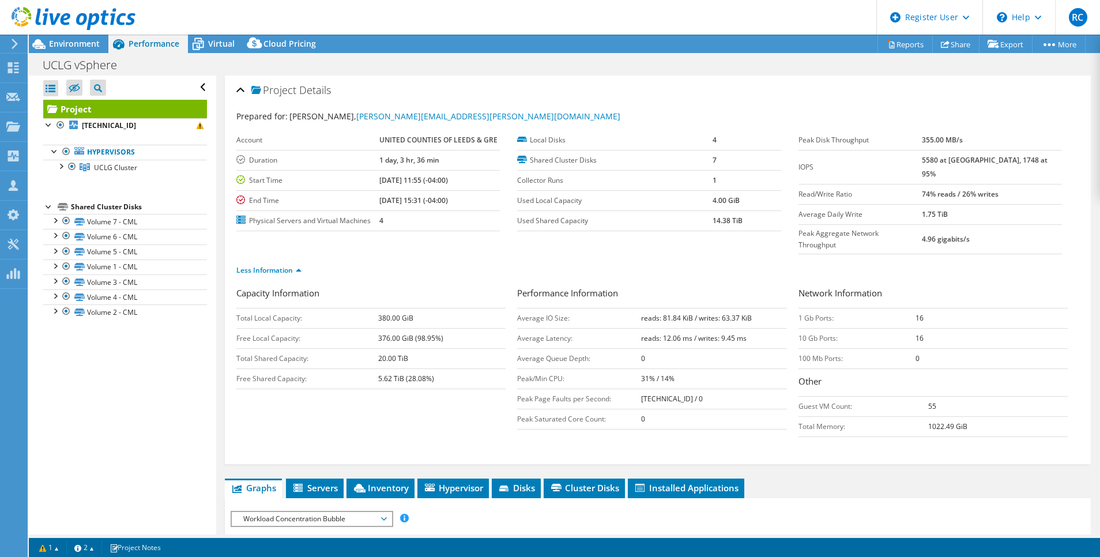
click at [916, 333] on b "16" at bounding box center [920, 338] width 8 height 10
click at [916, 328] on td "16" at bounding box center [992, 338] width 152 height 20
drag, startPoint x: 916, startPoint y: 313, endPoint x: 888, endPoint y: 316, distance: 27.3
click at [888, 328] on tr "10 Gb Ports: 16" at bounding box center [933, 338] width 269 height 20
click at [888, 328] on td "10 Gb Ports:" at bounding box center [857, 338] width 117 height 20
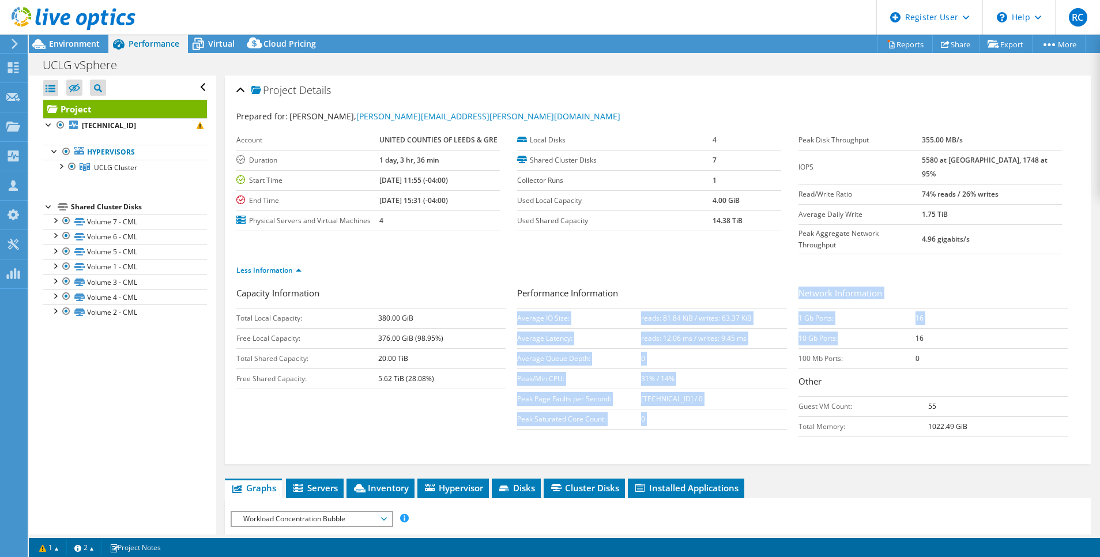
drag, startPoint x: 785, startPoint y: 315, endPoint x: 839, endPoint y: 317, distance: 53.7
click at [839, 317] on div "Capacity Information Total Local Capacity: 380.00 GiB Free Local Capacity: 376.…" at bounding box center [657, 365] width 843 height 156
click at [839, 328] on td "10 Gb Ports:" at bounding box center [857, 338] width 117 height 20
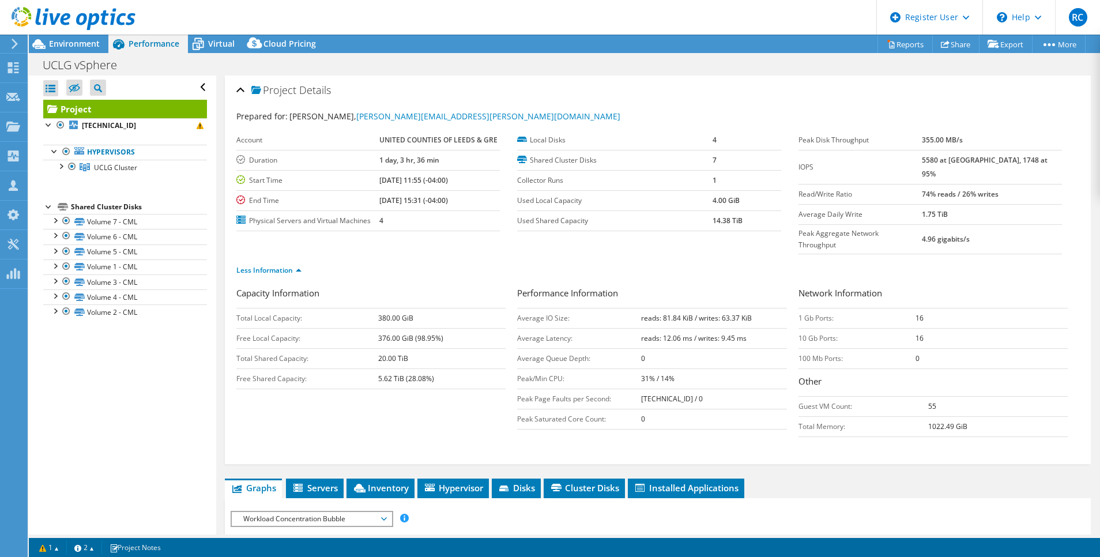
click at [916, 328] on td "16" at bounding box center [992, 338] width 152 height 20
click at [88, 47] on span "Environment" at bounding box center [74, 43] width 51 height 11
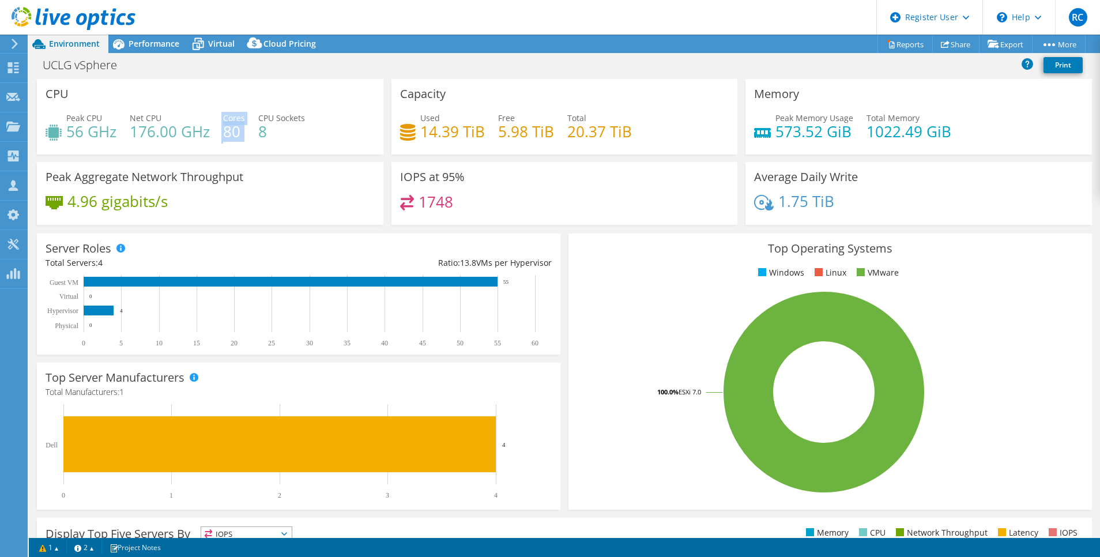
drag, startPoint x: 221, startPoint y: 133, endPoint x: 244, endPoint y: 135, distance: 23.1
click at [244, 135] on div "Peak CPU 56 GHz Net CPU 176.00 GHz Cores 80 CPU Sockets 8" at bounding box center [210, 130] width 329 height 37
drag, startPoint x: 244, startPoint y: 135, endPoint x: 237, endPoint y: 134, distance: 6.9
click at [237, 134] on h4 "80" at bounding box center [234, 131] width 22 height 13
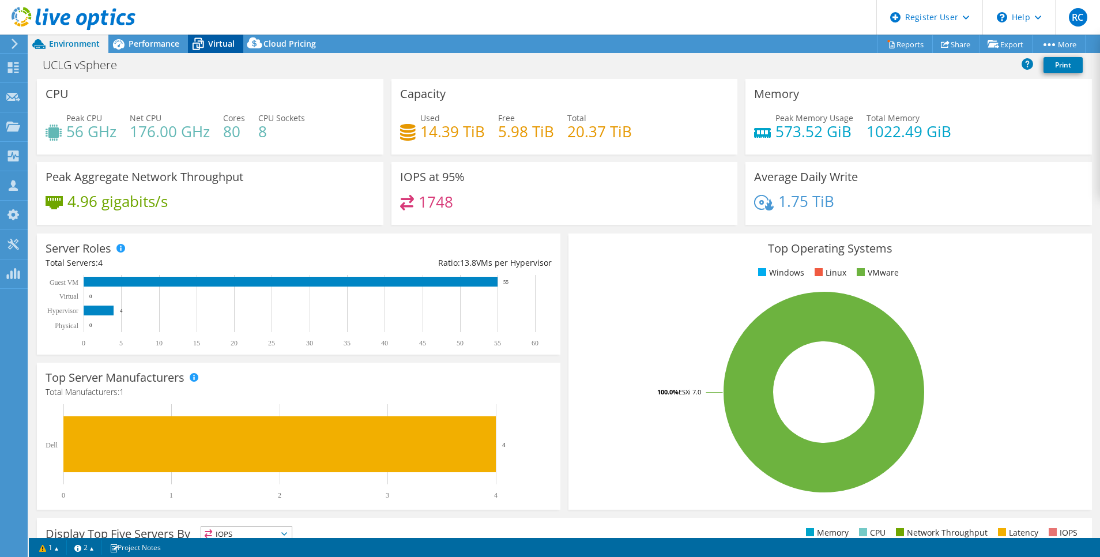
click at [210, 42] on span "Virtual" at bounding box center [221, 43] width 27 height 11
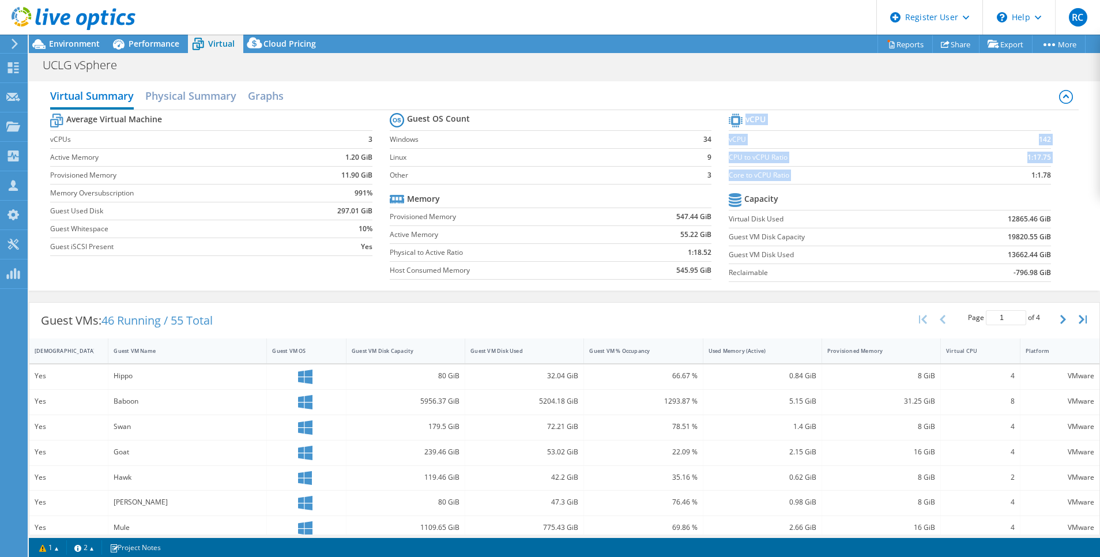
drag, startPoint x: 1019, startPoint y: 176, endPoint x: 1041, endPoint y: 180, distance: 22.8
click at [1041, 180] on section "vCPU vCPU 142 CPU to vCPU Ratio 1:17.75 Core to vCPU Ratio 1:1.78 Capacity Virt…" at bounding box center [899, 199] width 340 height 177
click at [85, 46] on span "Environment" at bounding box center [74, 43] width 51 height 11
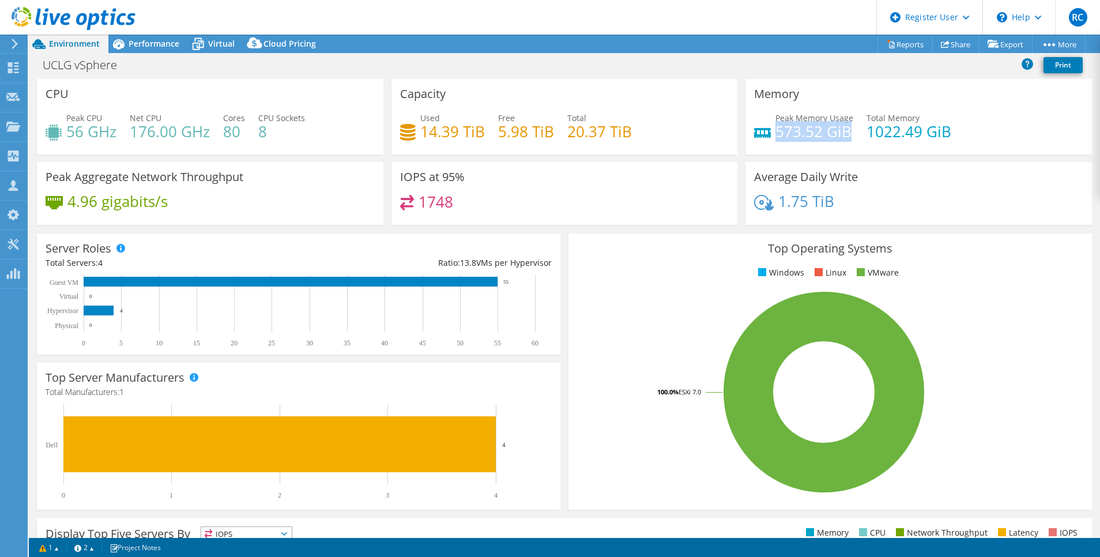
drag, startPoint x: 770, startPoint y: 131, endPoint x: 838, endPoint y: 134, distance: 68.1
click at [838, 134] on h4 "573.52 GiB" at bounding box center [814, 131] width 78 height 13
drag, startPoint x: 838, startPoint y: 134, endPoint x: 991, endPoint y: 134, distance: 153.4
click at [991, 134] on div "Peak Memory Usage 573.52 GiB Total Memory 1022.49 GiB" at bounding box center [918, 130] width 329 height 37
drag, startPoint x: 464, startPoint y: 207, endPoint x: 415, endPoint y: 206, distance: 49.0
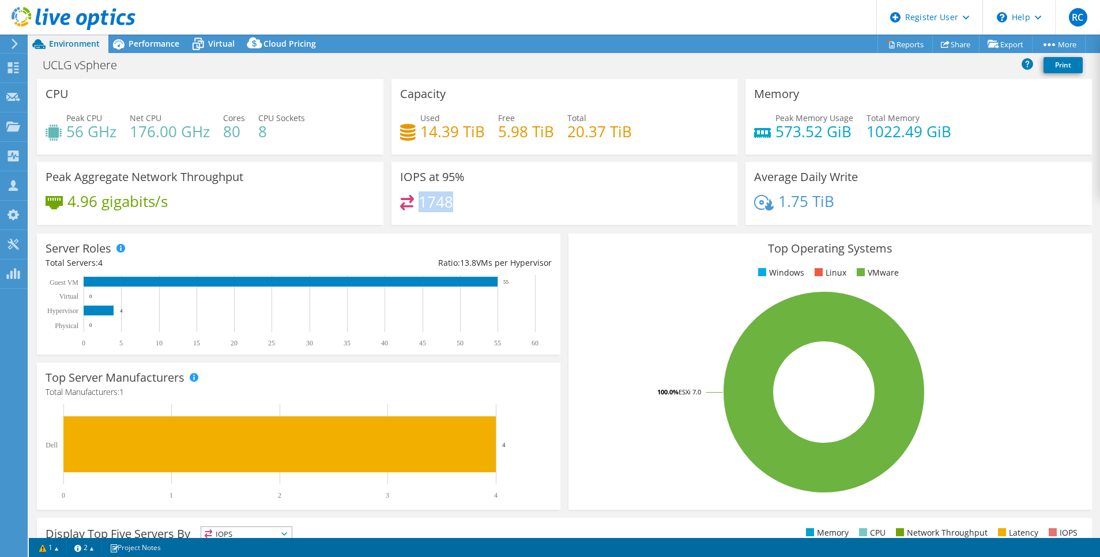
click at [415, 206] on div "1748" at bounding box center [564, 207] width 329 height 25
drag, startPoint x: 415, startPoint y: 206, endPoint x: 439, endPoint y: 208, distance: 24.3
click at [439, 208] on h4 "1748" at bounding box center [436, 201] width 35 height 13
click at [422, 201] on h4 "1748" at bounding box center [436, 201] width 35 height 13
click at [164, 43] on span "Performance" at bounding box center [154, 43] width 51 height 11
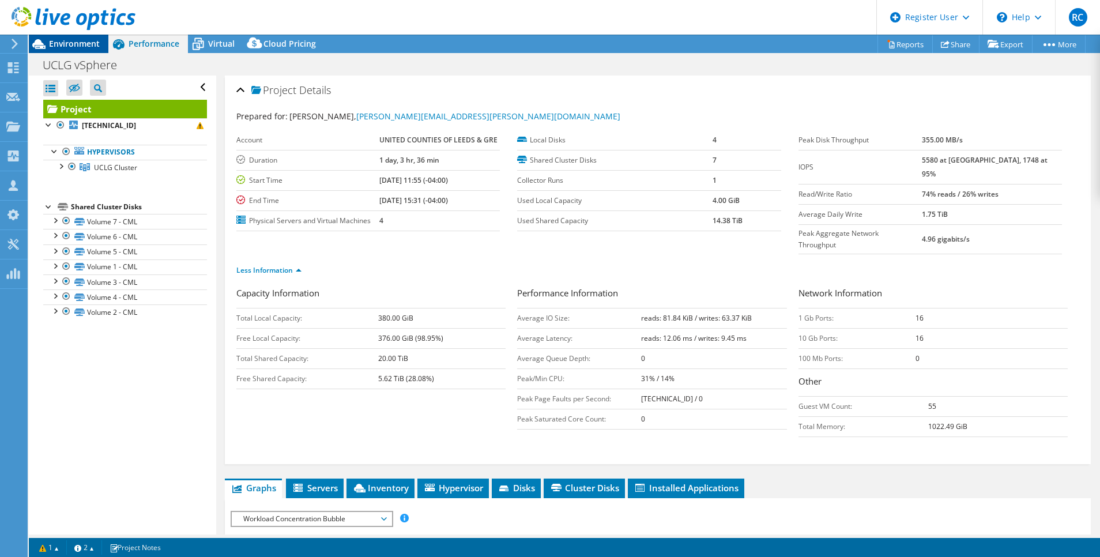
click at [66, 42] on span "Environment" at bounding box center [74, 43] width 51 height 11
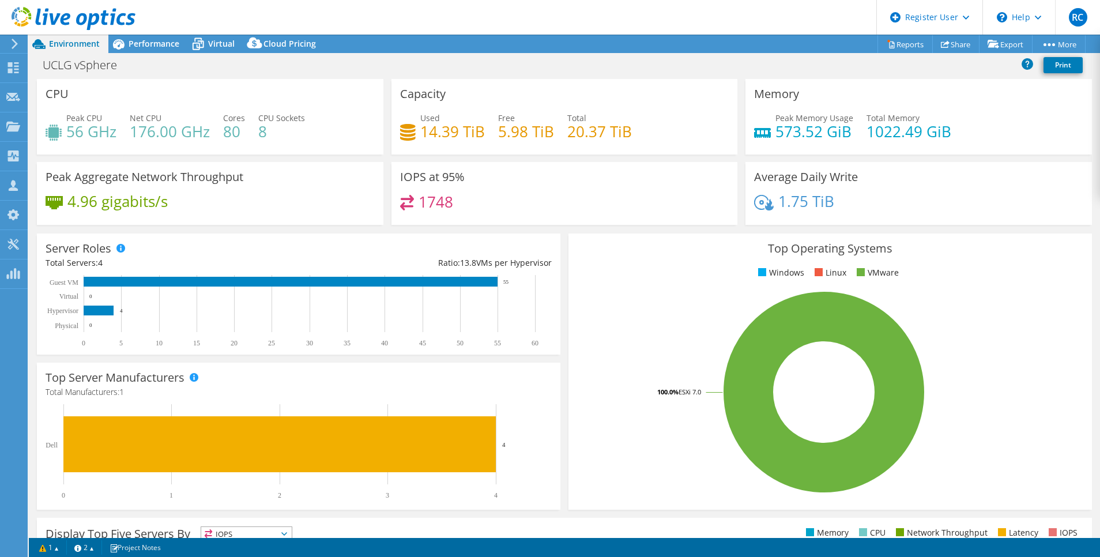
click at [985, 320] on rect at bounding box center [824, 392] width 494 height 202
